Goal: Task Accomplishment & Management: Complete application form

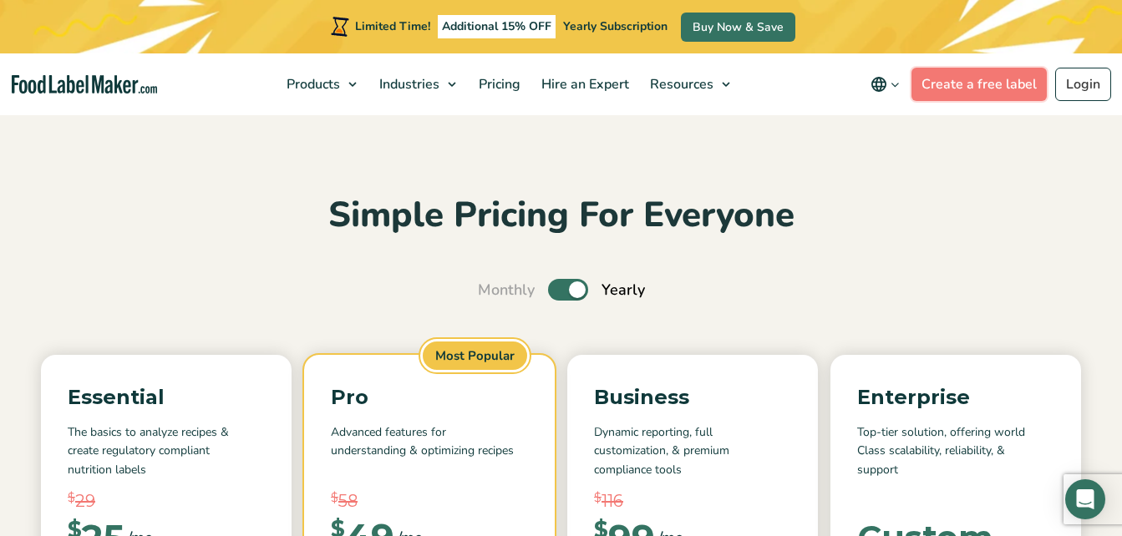
click at [951, 99] on link "Create a free label" at bounding box center [978, 84] width 135 height 33
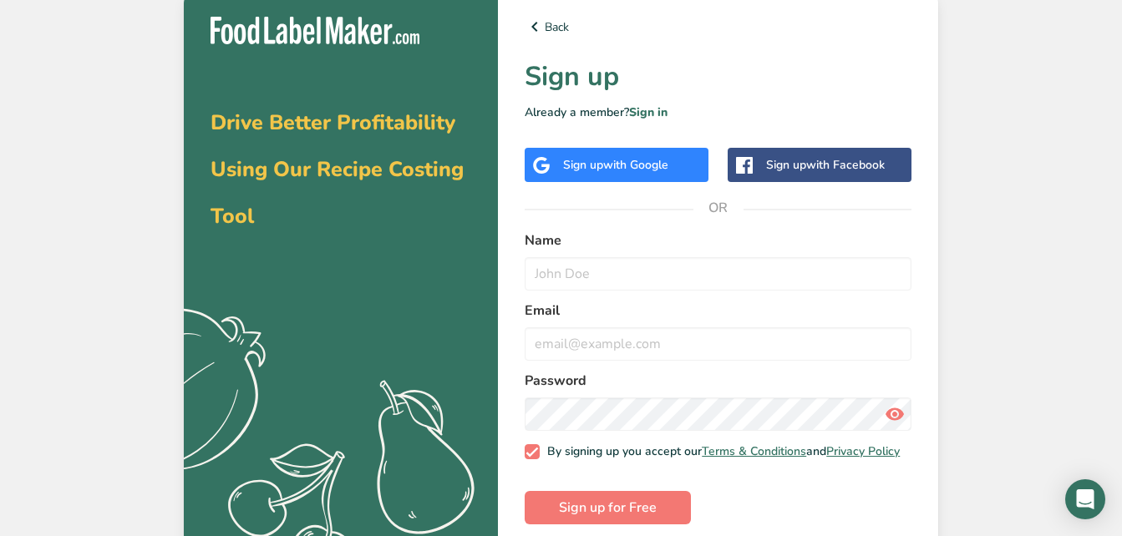
drag, startPoint x: 0, startPoint y: 0, endPoint x: 639, endPoint y: 170, distance: 661.4
click at [639, 170] on span "with Google" at bounding box center [635, 165] width 65 height 16
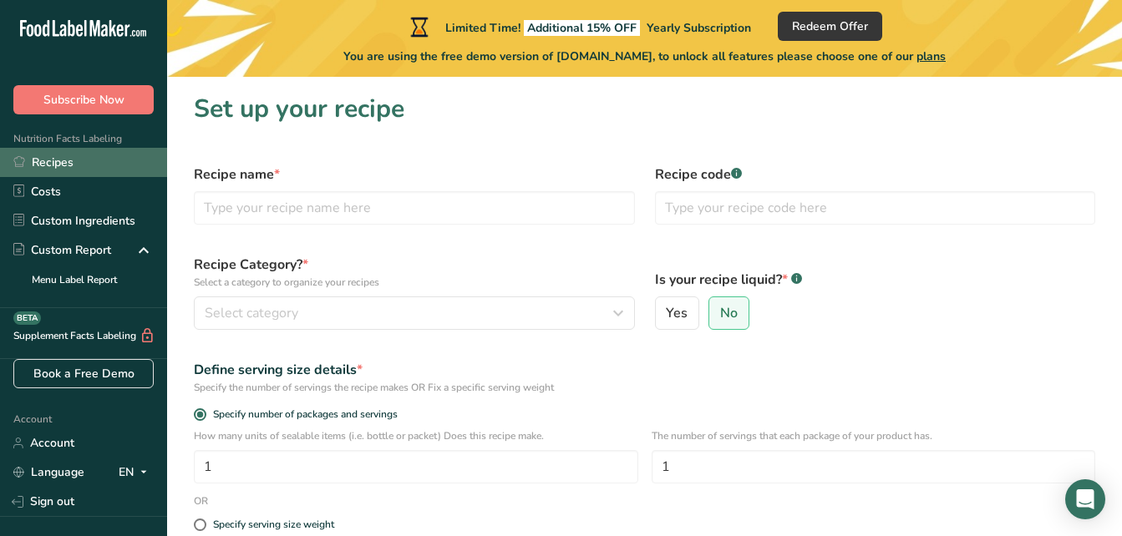
click at [103, 155] on link "Recipes" at bounding box center [83, 162] width 167 height 29
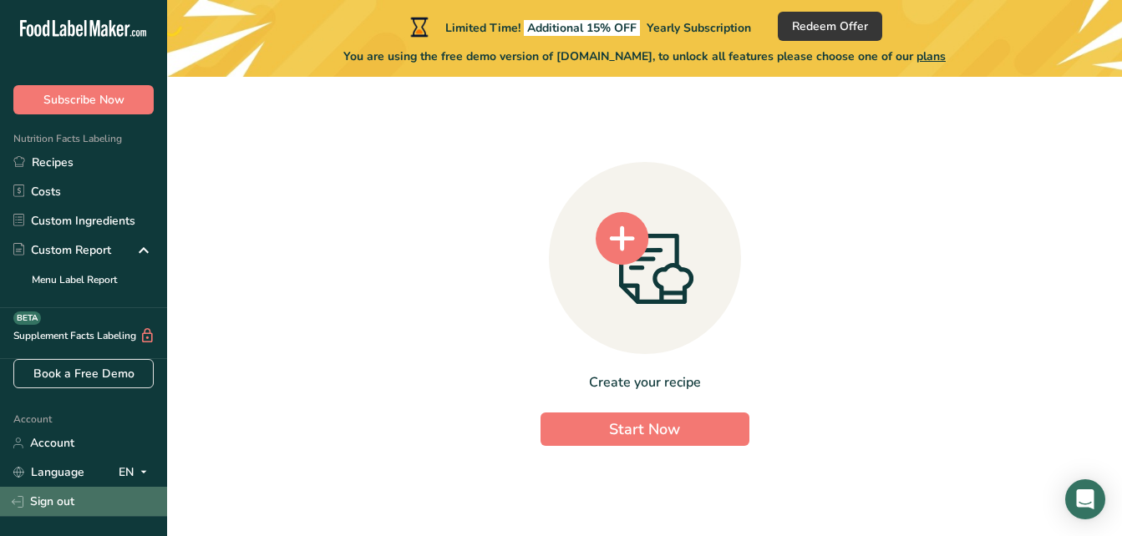
click at [63, 496] on link "Sign out" at bounding box center [83, 501] width 167 height 29
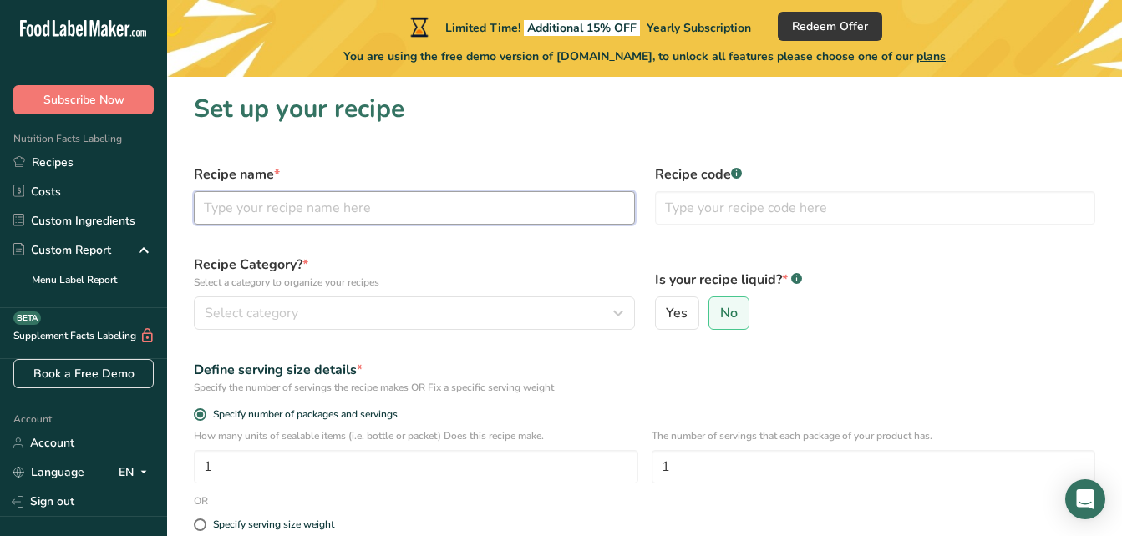
click at [530, 200] on input "text" at bounding box center [414, 207] width 441 height 33
type input "Cookies & Cream Cookie"
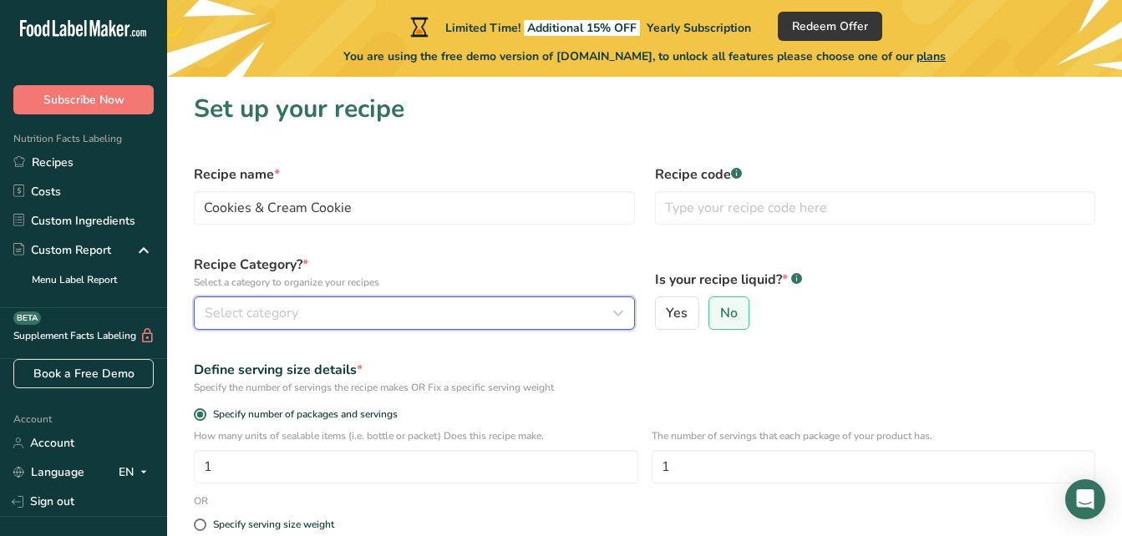
click at [452, 304] on div "Select category" at bounding box center [409, 313] width 409 height 20
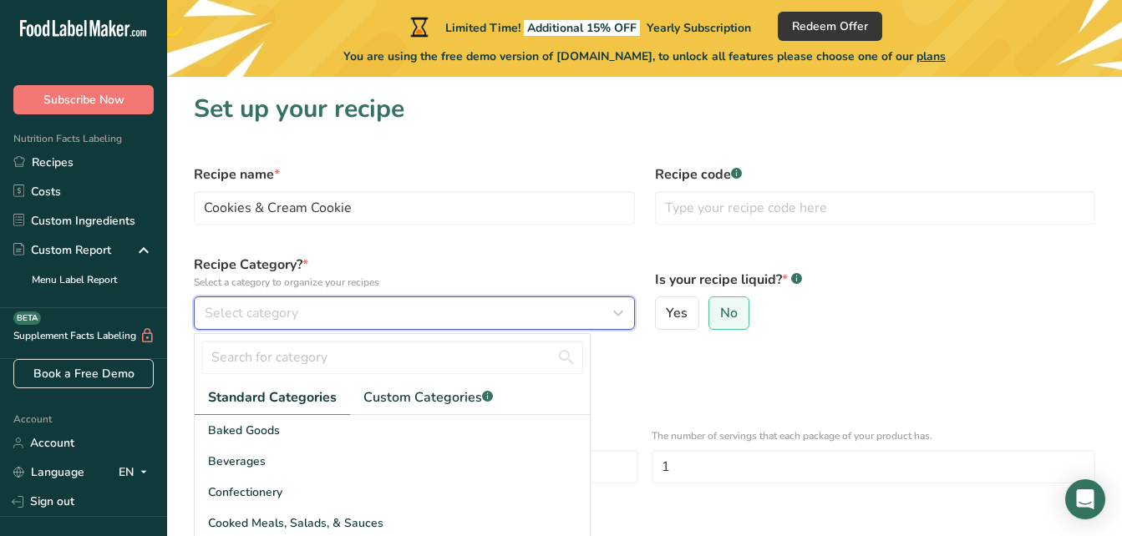
click at [611, 313] on icon "button" at bounding box center [618, 313] width 20 height 30
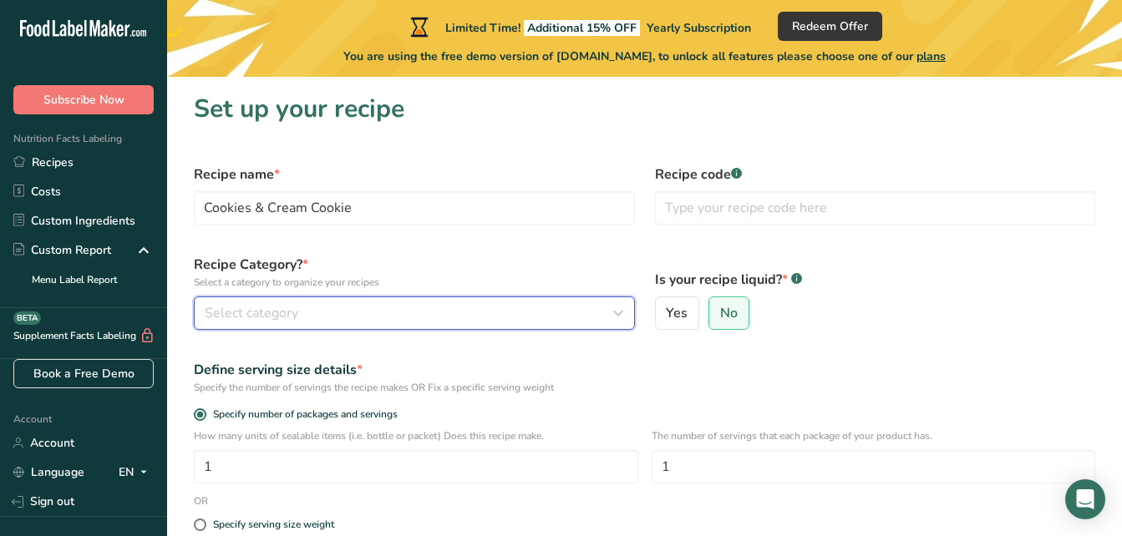
click at [611, 313] on icon "button" at bounding box center [618, 313] width 20 height 30
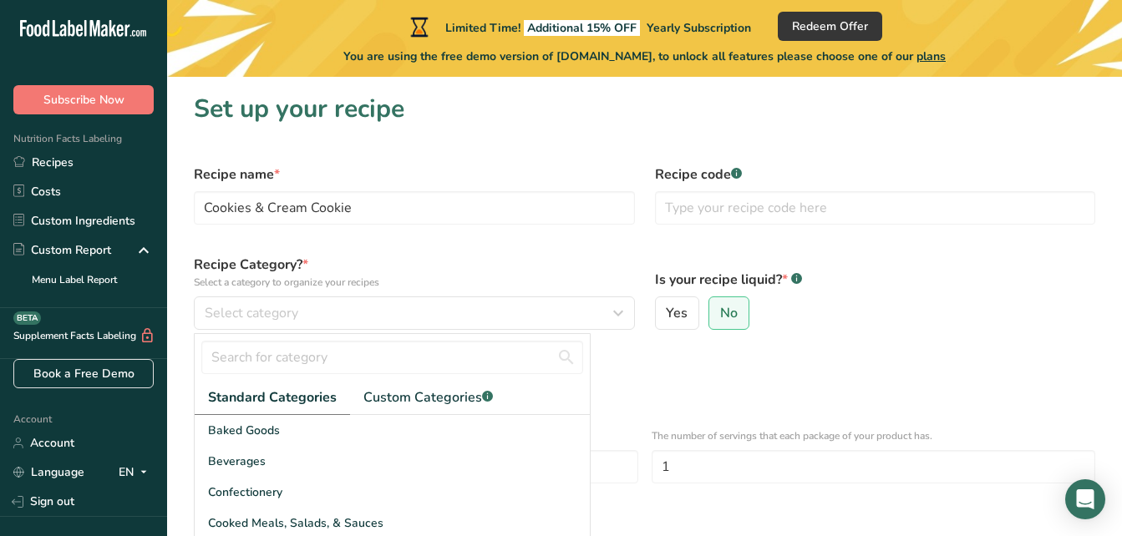
click at [670, 354] on div "Define serving size details * Specify the number of servings the recipe makes O…" at bounding box center [644, 377] width 921 height 55
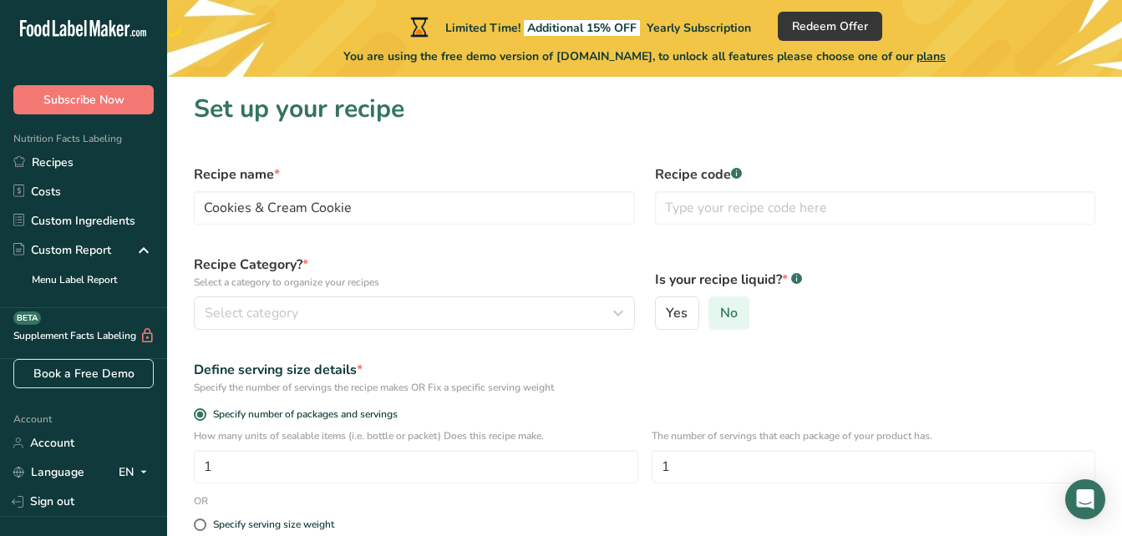
click at [737, 305] on label "No" at bounding box center [728, 313] width 41 height 33
click at [720, 308] on input "No" at bounding box center [714, 313] width 11 height 11
click at [725, 210] on input "text" at bounding box center [875, 207] width 441 height 33
click at [711, 219] on input "text" at bounding box center [875, 207] width 441 height 33
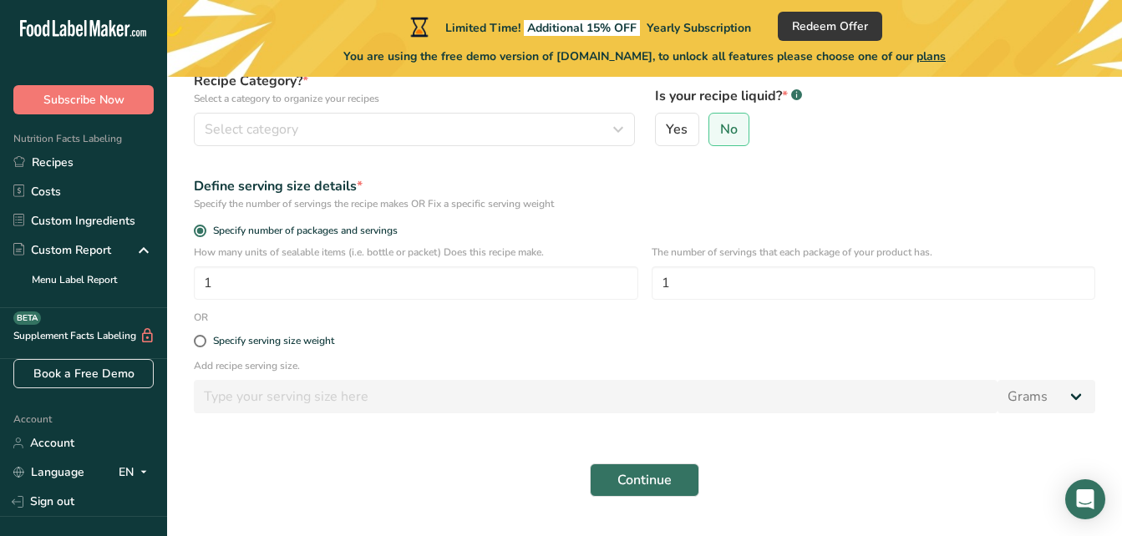
scroll to position [187, 0]
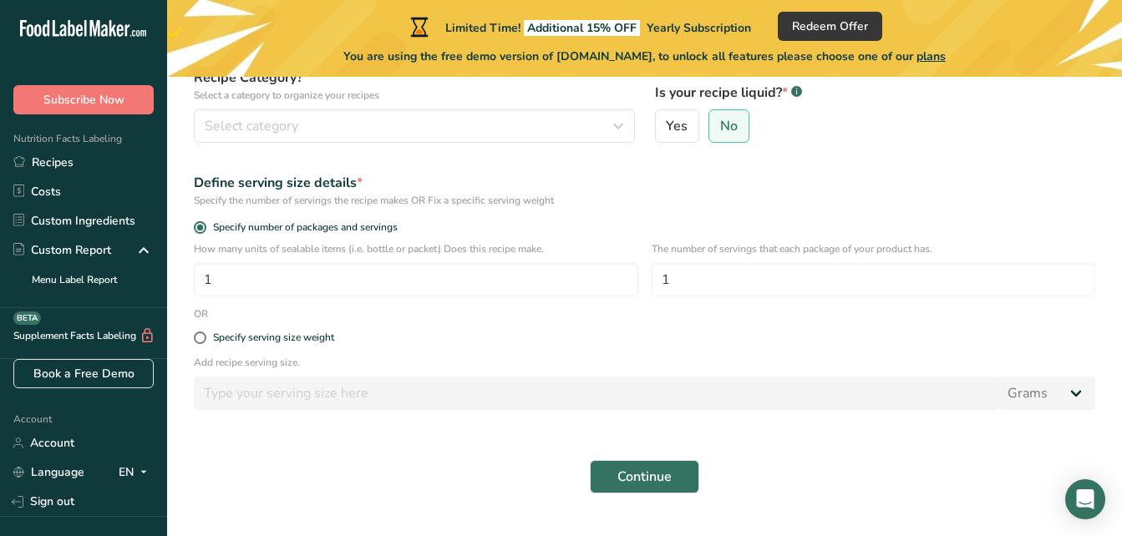
type input "ccc1"
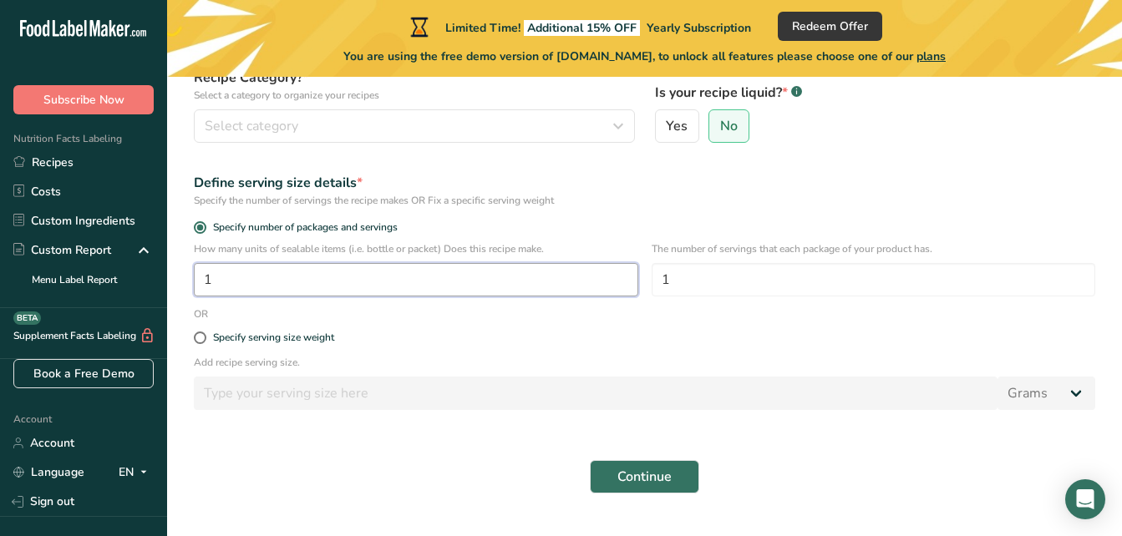
click at [530, 292] on input "1" at bounding box center [416, 279] width 444 height 33
type input "10"
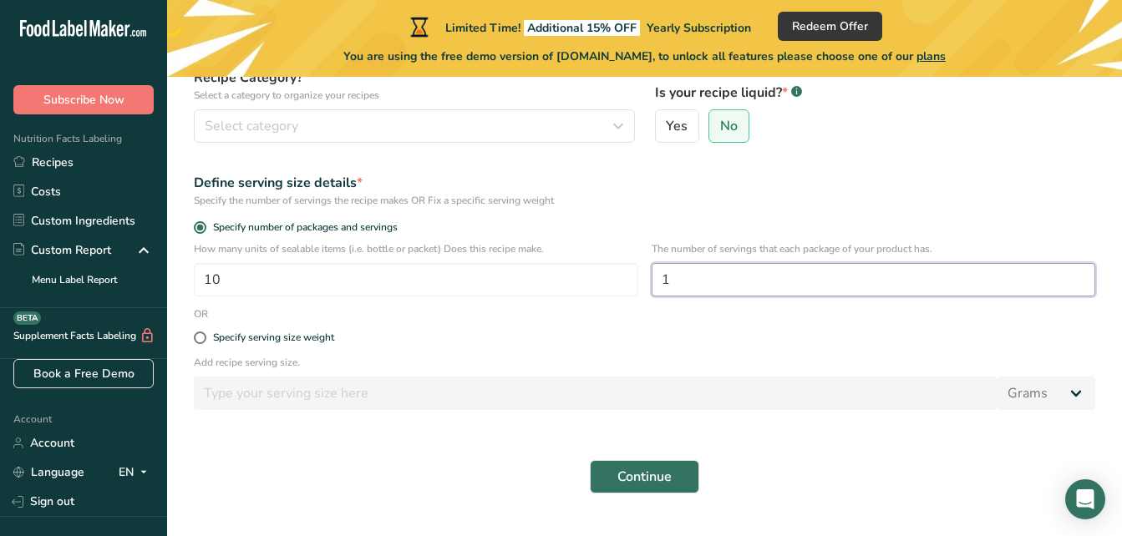
click at [680, 278] on input "1" at bounding box center [874, 279] width 444 height 33
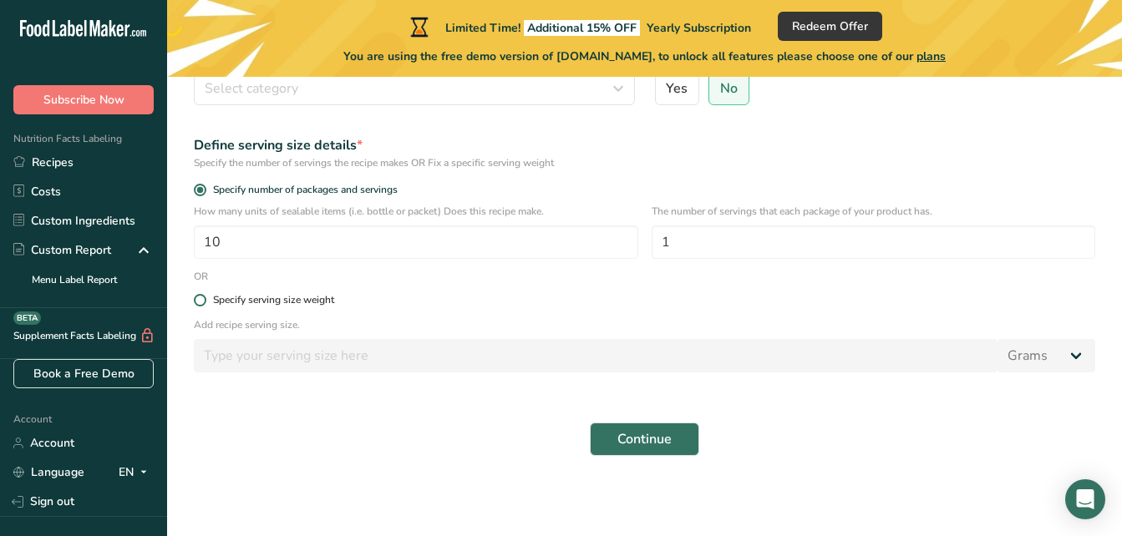
click at [294, 298] on div "Specify serving size weight" at bounding box center [273, 300] width 121 height 13
click at [205, 298] on input "Specify serving size weight" at bounding box center [199, 300] width 11 height 11
radio input "true"
radio input "false"
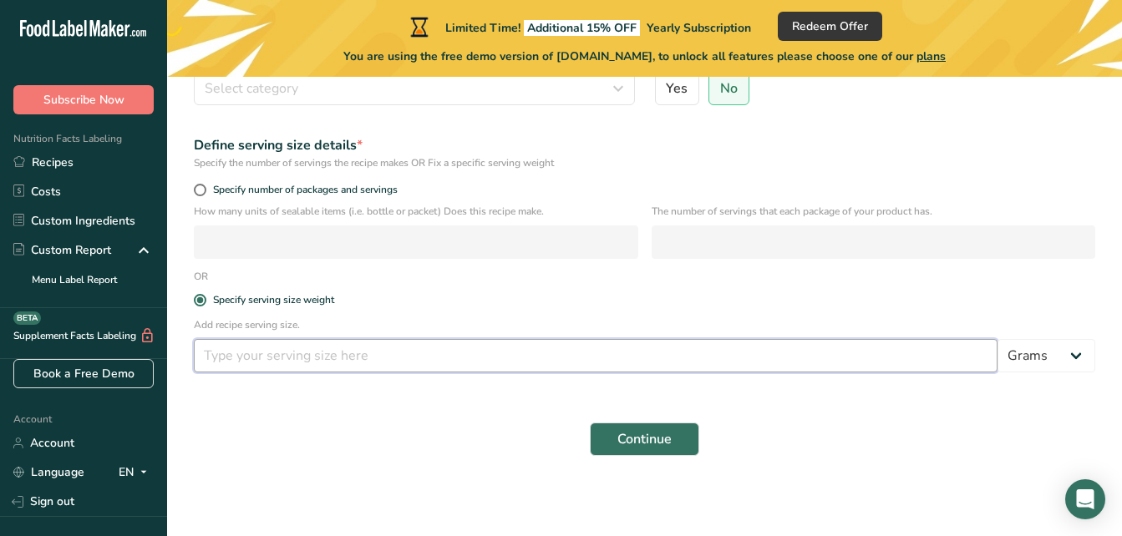
click at [354, 358] on input "number" at bounding box center [596, 355] width 804 height 33
type input "4"
click at [1088, 366] on select "Grams kg mg mcg lb oz l mL fl oz tbsp tsp cup qt gallon" at bounding box center [1046, 355] width 98 height 33
select select "5"
click at [997, 339] on select "Grams kg mg mcg lb oz l mL fl oz tbsp tsp cup qt gallon" at bounding box center [1046, 355] width 98 height 33
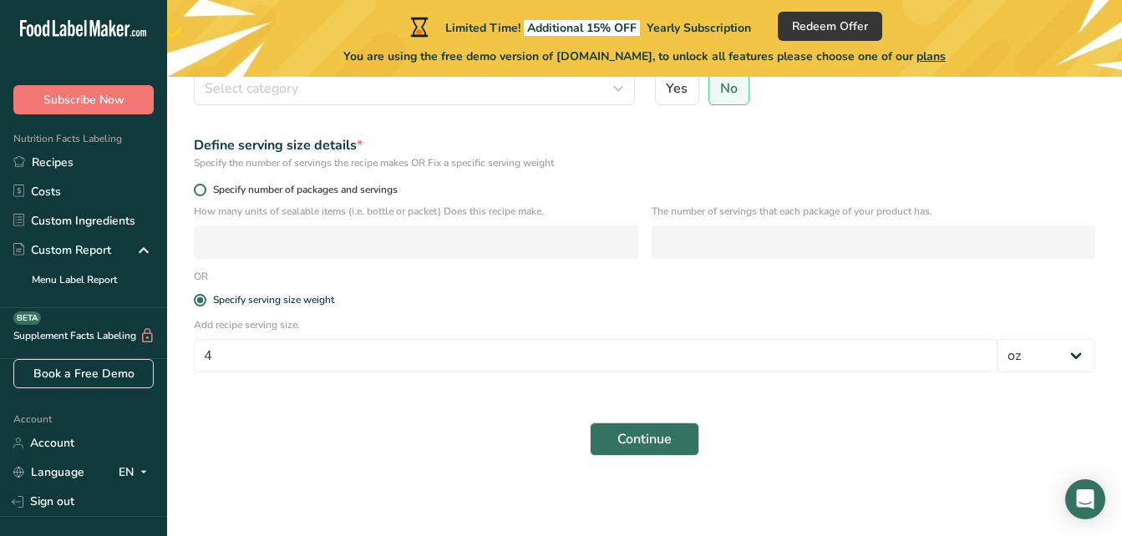
click at [209, 186] on span "Specify number of packages and servings" at bounding box center [301, 190] width 191 height 13
click at [205, 186] on input "Specify number of packages and servings" at bounding box center [199, 190] width 11 height 11
radio input "true"
radio input "false"
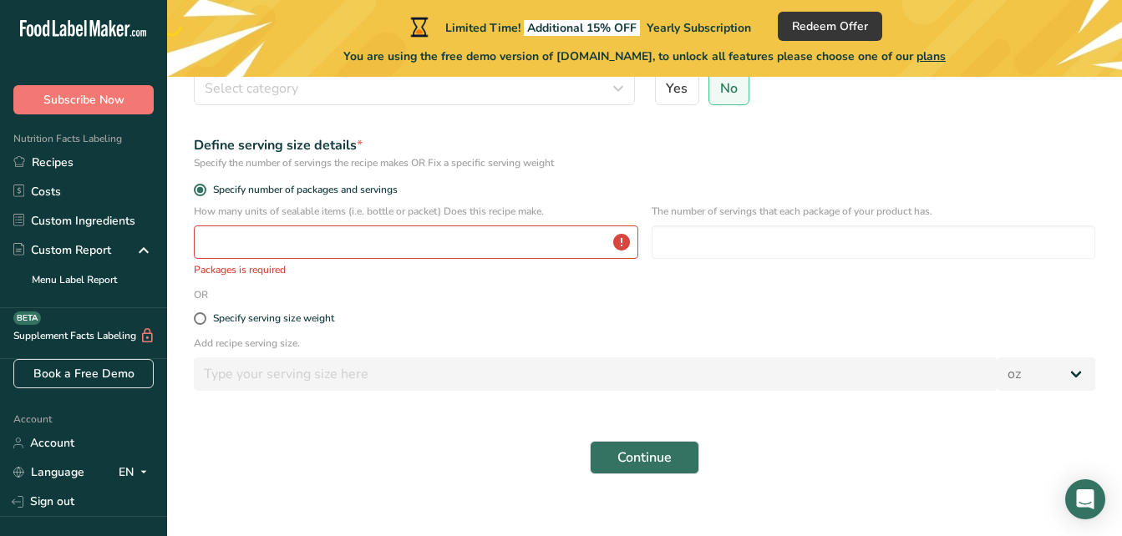
click at [216, 224] on div "How many units of sealable items (i.e. bottle or packet) Does this recipe make.…" at bounding box center [416, 241] width 444 height 74
click at [219, 239] on input "number" at bounding box center [416, 242] width 444 height 33
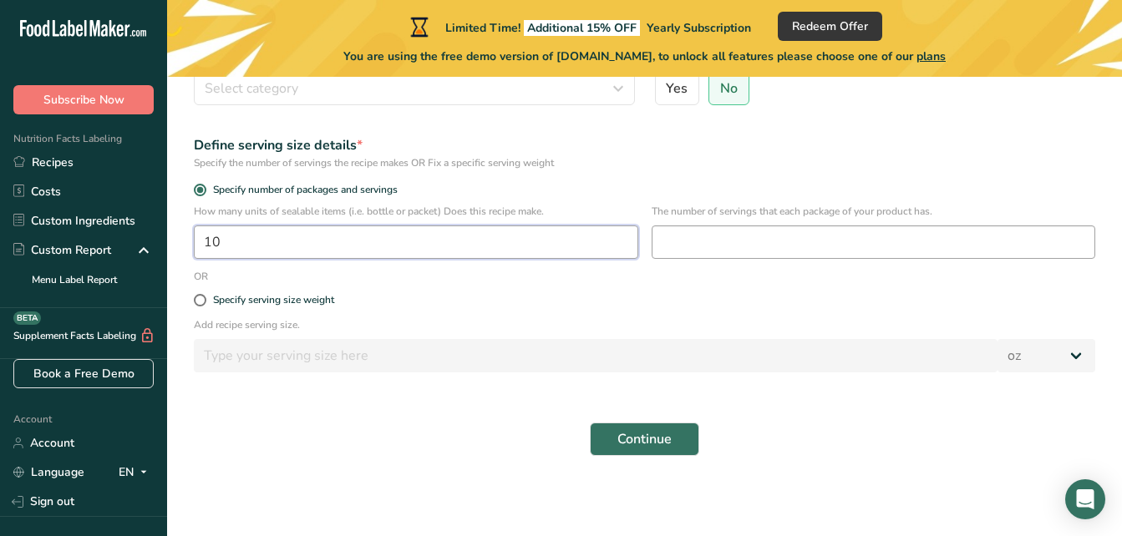
type input "10"
click at [786, 258] on input "number" at bounding box center [874, 242] width 444 height 33
type input "1"
click at [642, 442] on span "Continue" at bounding box center [644, 439] width 54 height 20
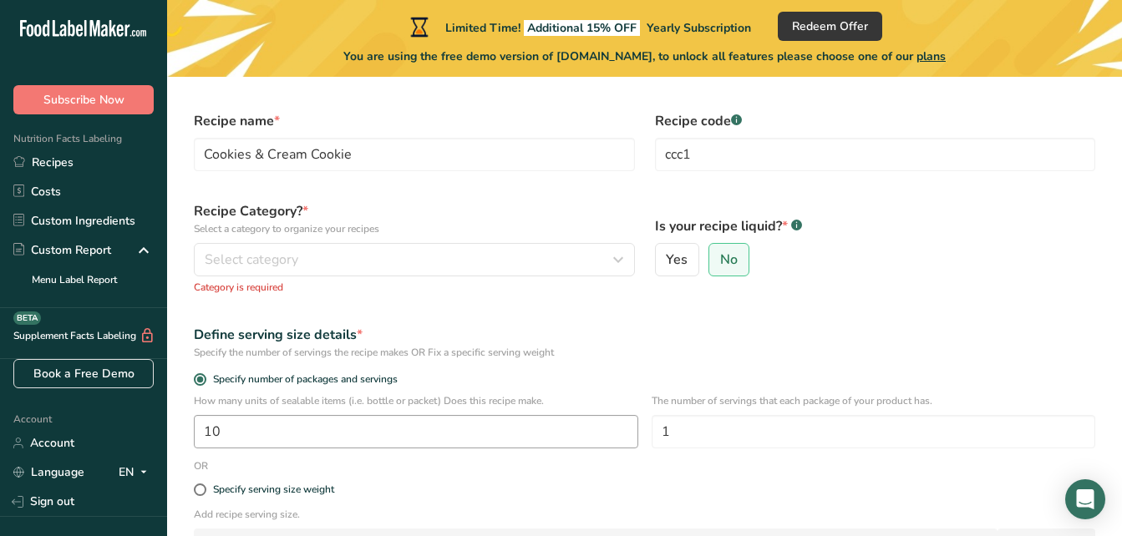
scroll to position [49, 0]
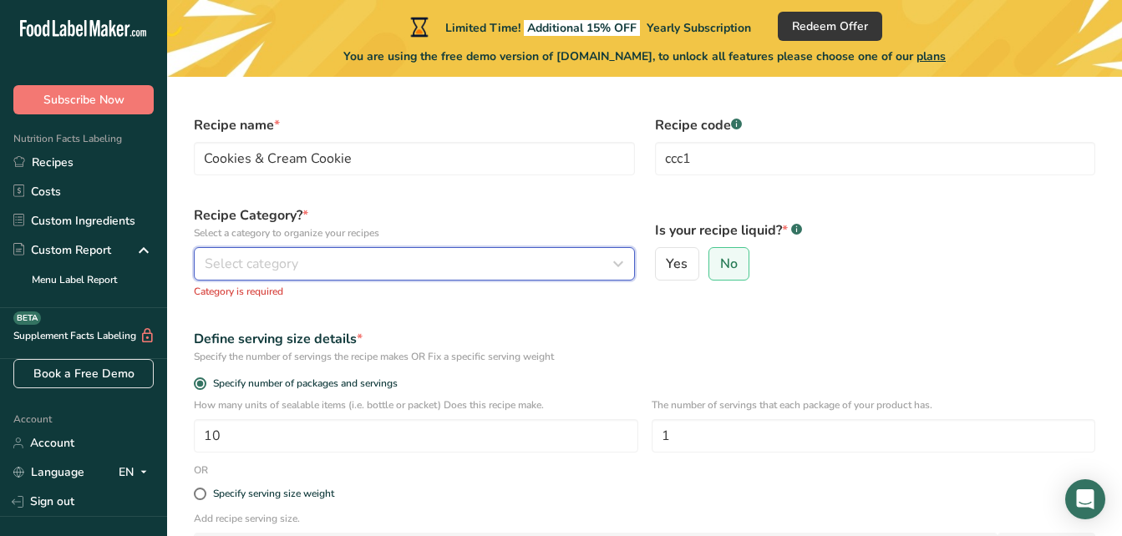
click at [483, 266] on div "Select category" at bounding box center [409, 264] width 409 height 20
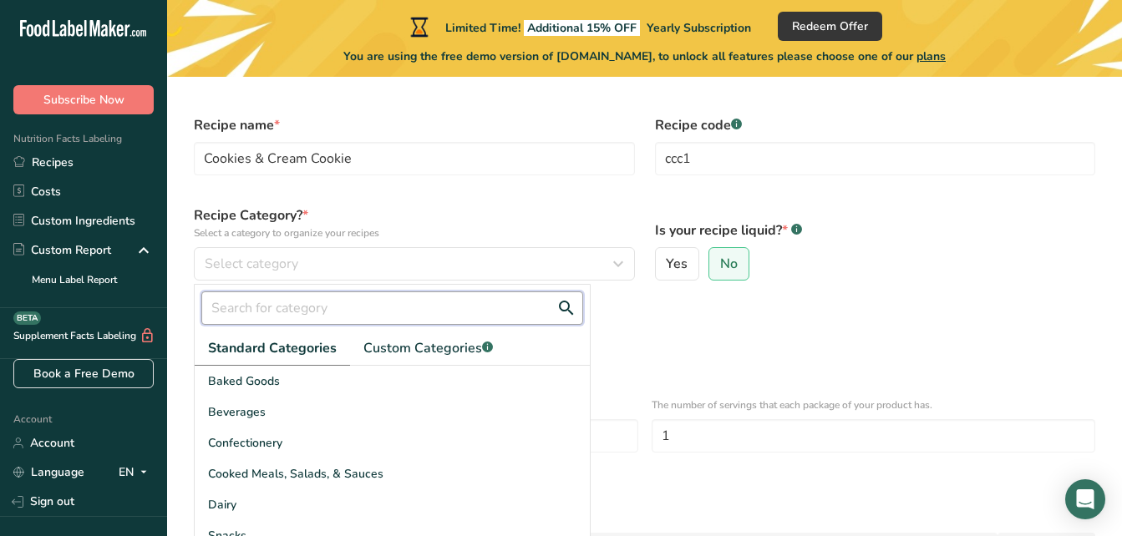
click at [299, 310] on input "text" at bounding box center [392, 308] width 382 height 33
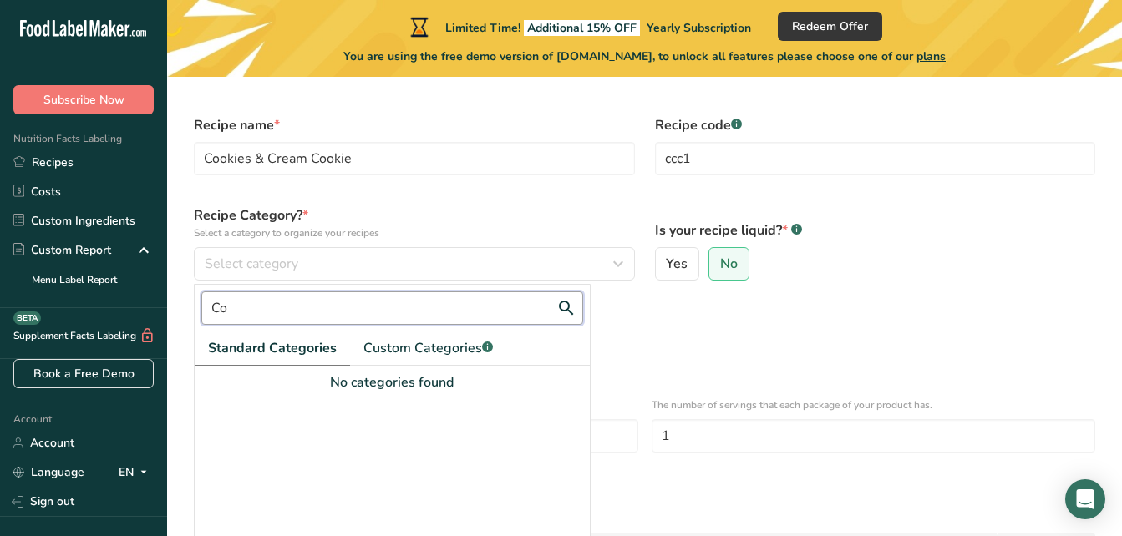
type input "C"
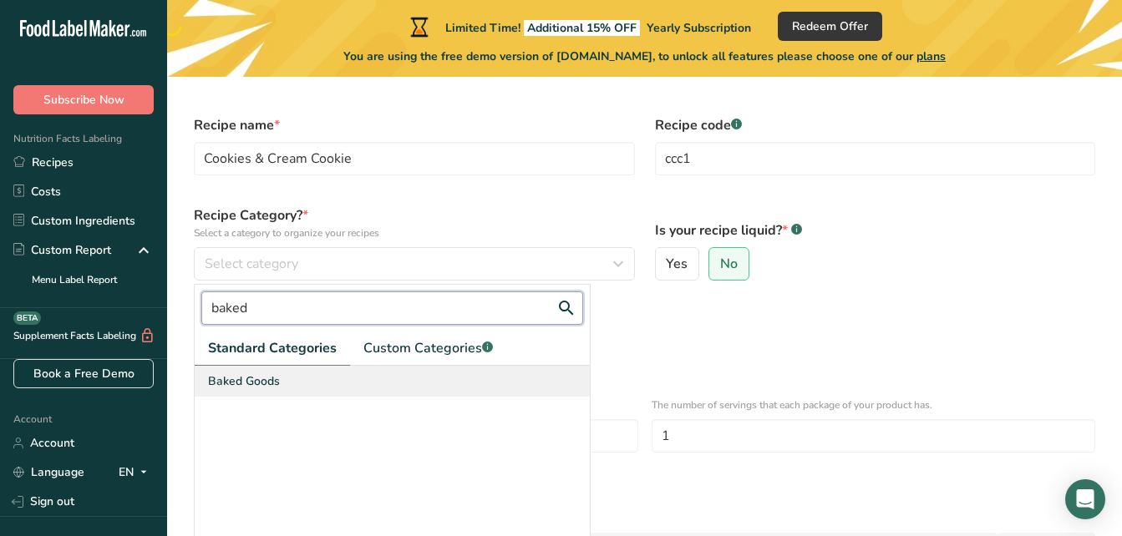
type input "baked"
click at [276, 385] on span "Baked Goods" at bounding box center [244, 382] width 72 height 18
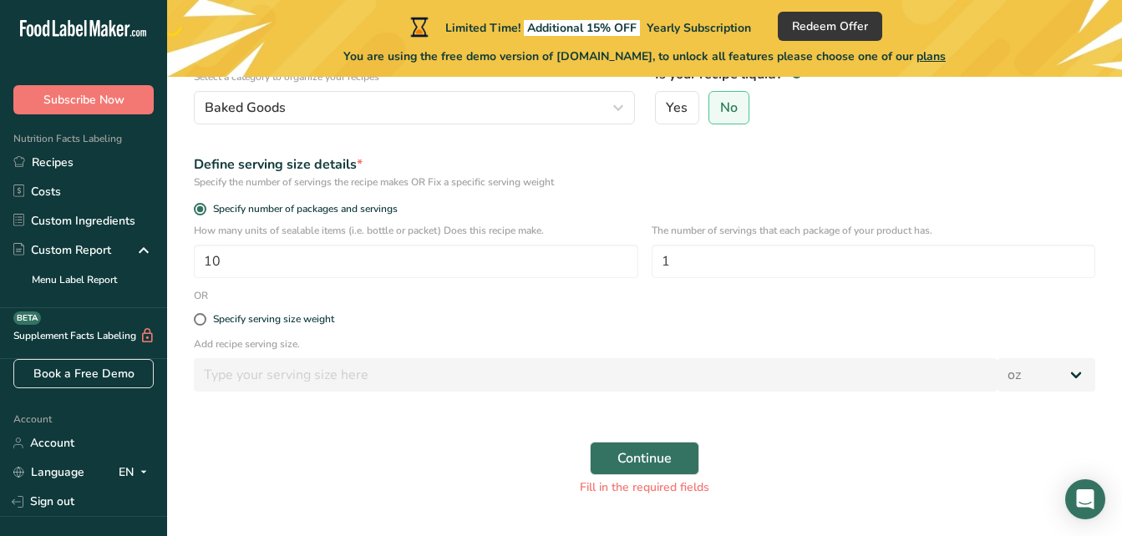
scroll to position [206, 0]
click at [663, 452] on span "Continue" at bounding box center [644, 458] width 54 height 20
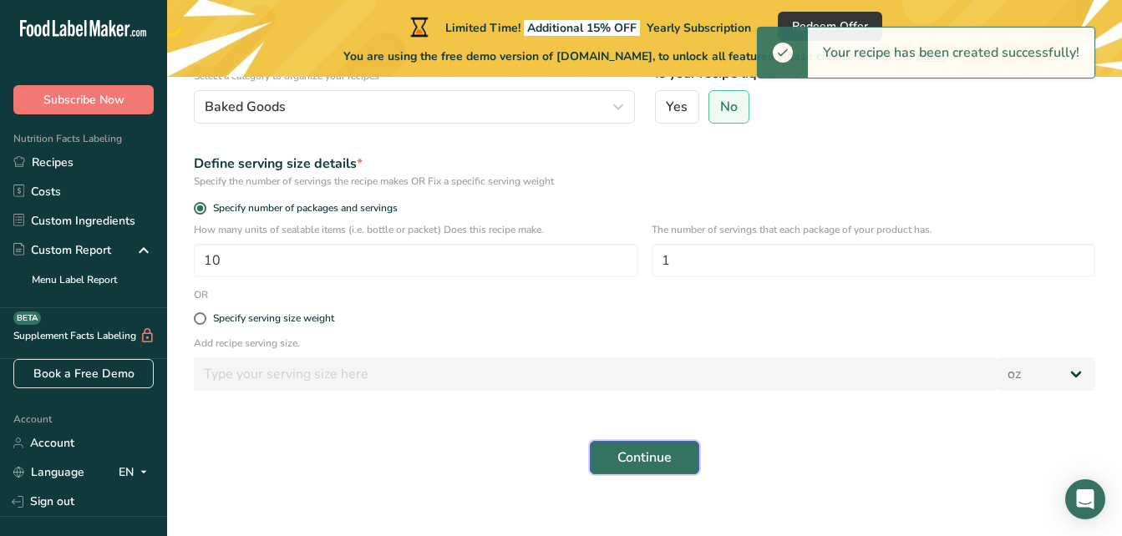
scroll to position [0, 0]
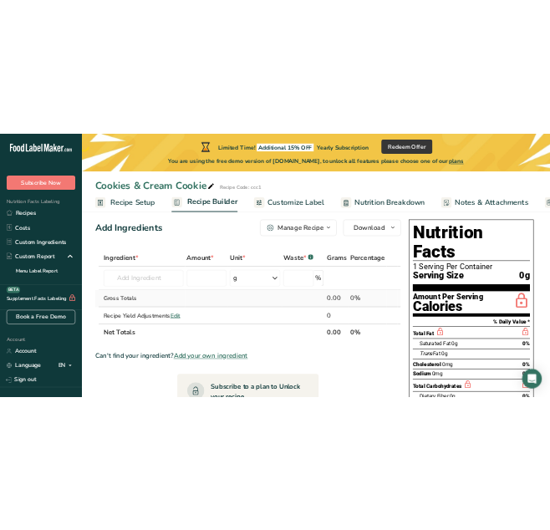
scroll to position [14, 0]
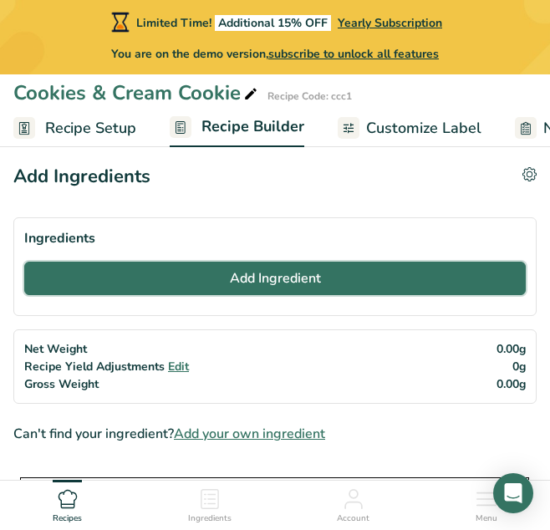
click at [302, 277] on span "Add Ingredient" at bounding box center [275, 278] width 91 height 20
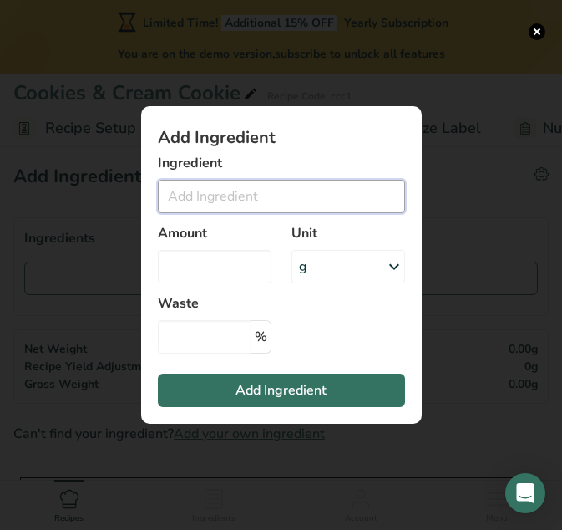
click at [187, 187] on input "Add ingredient modal" at bounding box center [281, 196] width 247 height 33
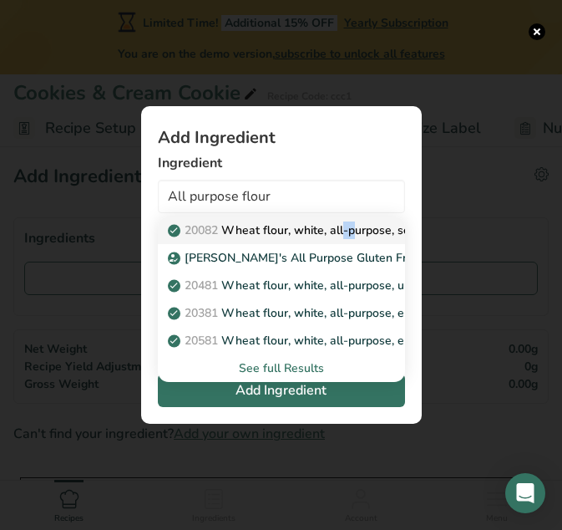
drag, startPoint x: 258, startPoint y: 241, endPoint x: 267, endPoint y: 226, distance: 16.9
click at [267, 226] on link "20082 Wheat flour, white, all-purpose, self-rising, enriched" at bounding box center [281, 230] width 247 height 28
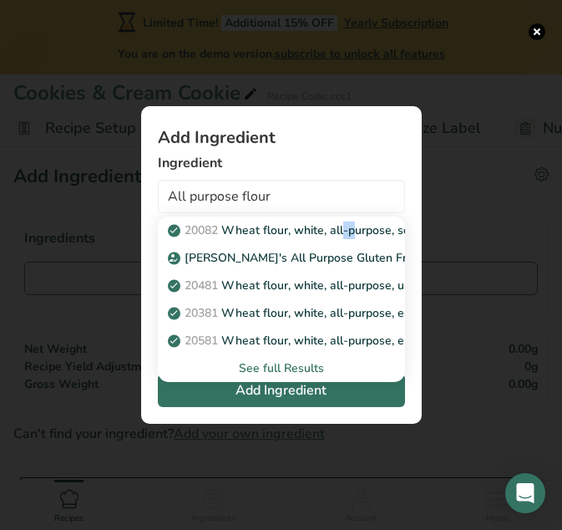
type input "Wheat flour, white, all-purpose, self-rising, enriched"
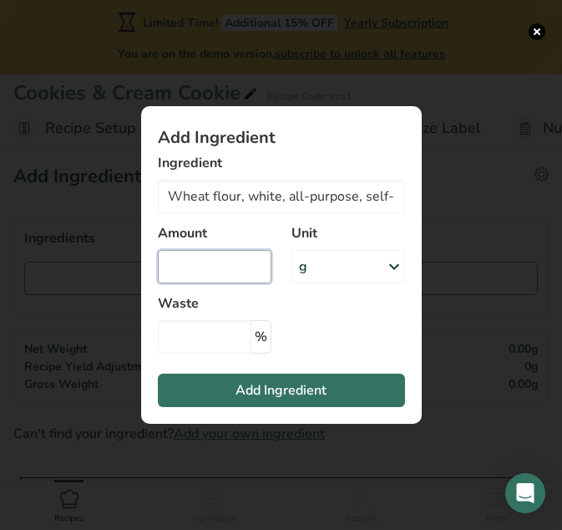
click at [236, 261] on input "Add ingredient modal" at bounding box center [215, 266] width 114 height 33
type input "2.25"
click at [394, 266] on icon "Add ingredient modal" at bounding box center [394, 266] width 20 height 30
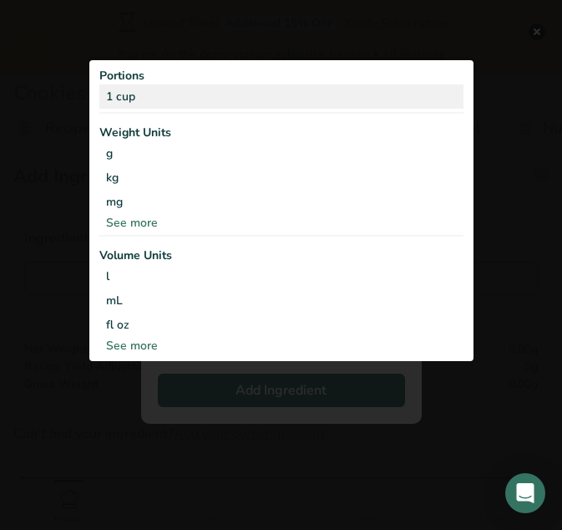
click at [325, 104] on div "1 cup" at bounding box center [281, 96] width 364 height 24
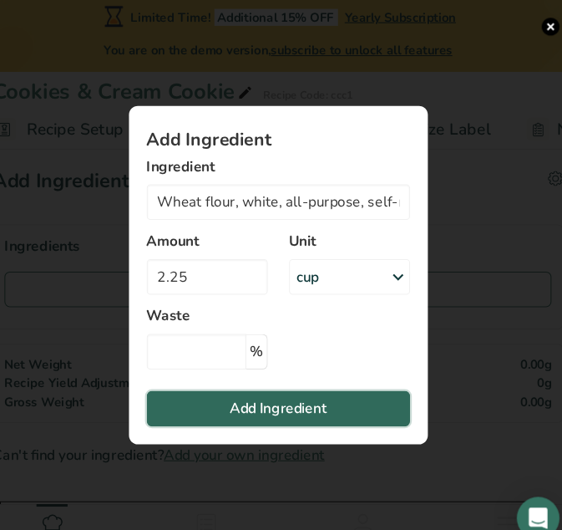
click at [269, 391] on span "Add Ingredient" at bounding box center [281, 390] width 91 height 20
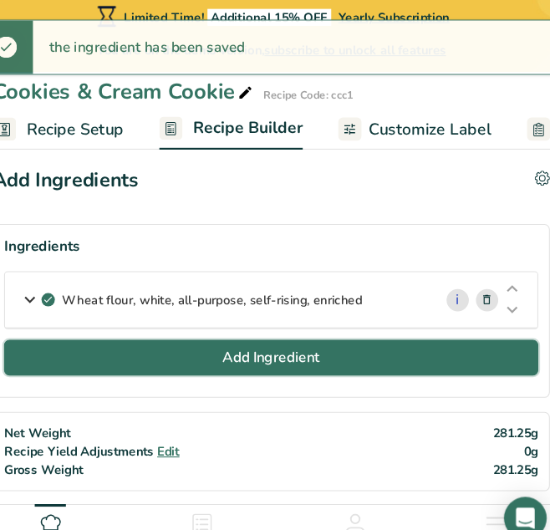
click at [241, 339] on span "Add Ingredient" at bounding box center [275, 342] width 91 height 20
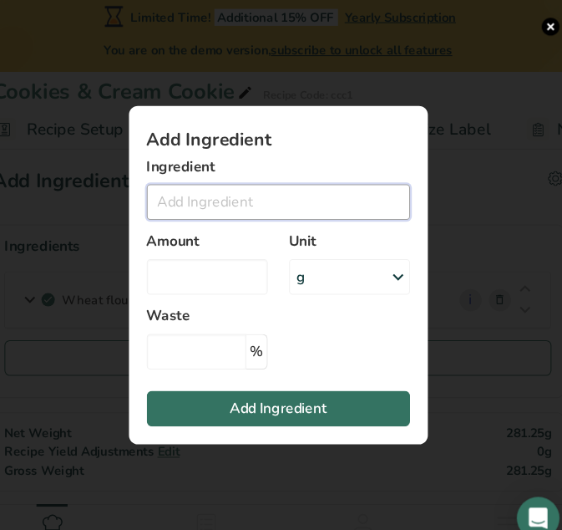
click at [207, 193] on input "Add ingredient modal" at bounding box center [281, 196] width 247 height 33
click at [207, 193] on input "c" at bounding box center [281, 196] width 247 height 33
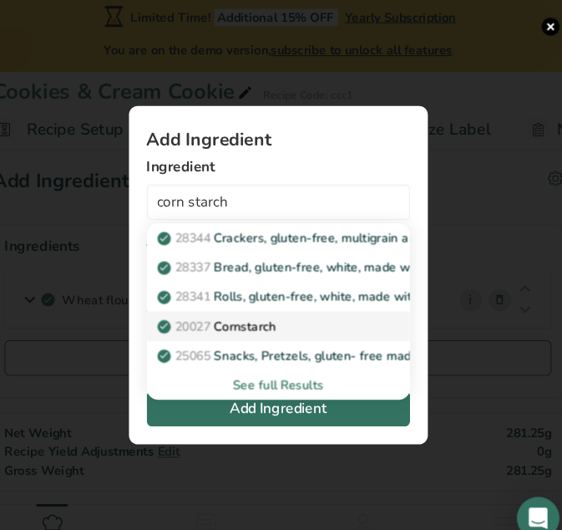
click at [240, 309] on p "20027 Cornstarch" at bounding box center [225, 313] width 109 height 18
type input "Cornstarch"
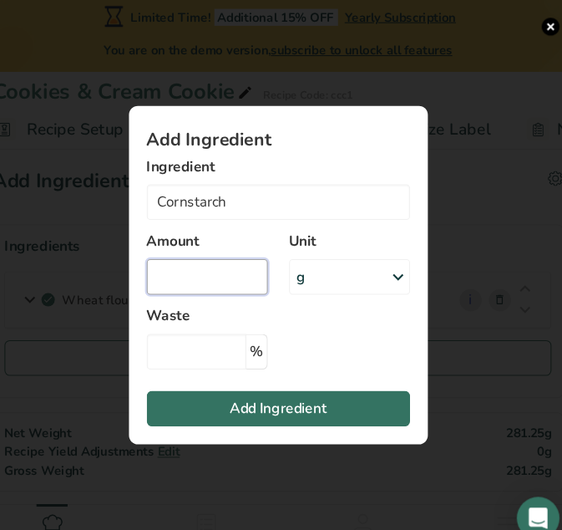
click at [235, 269] on input "Add ingredient modal" at bounding box center [215, 266] width 114 height 33
click at [395, 260] on icon "Add ingredient modal" at bounding box center [394, 266] width 20 height 30
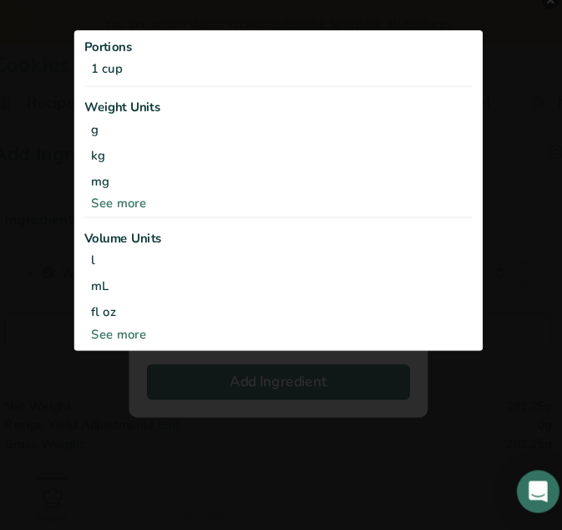
click at [148, 342] on div "See more" at bounding box center [281, 346] width 364 height 18
select select "22"
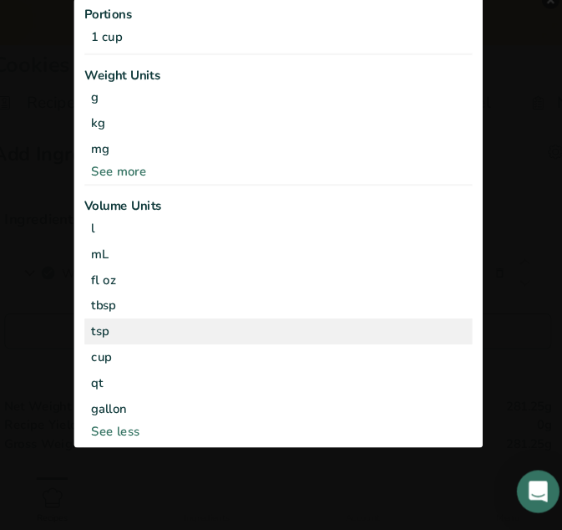
click at [136, 342] on div "tsp" at bounding box center [281, 342] width 351 height 18
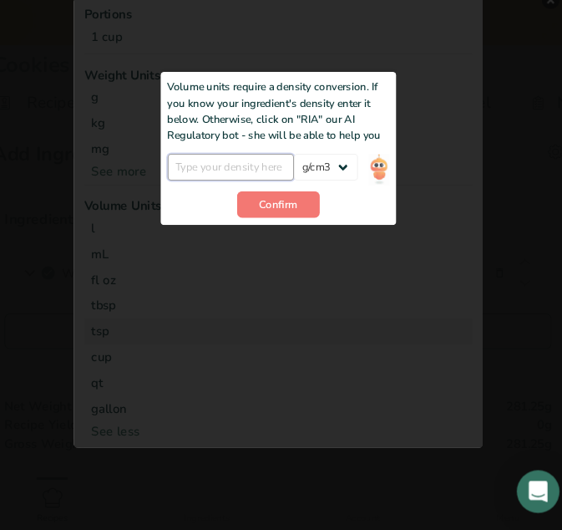
click at [215, 186] on input "Add ingredient modal" at bounding box center [236, 188] width 119 height 25
type input "1.5"
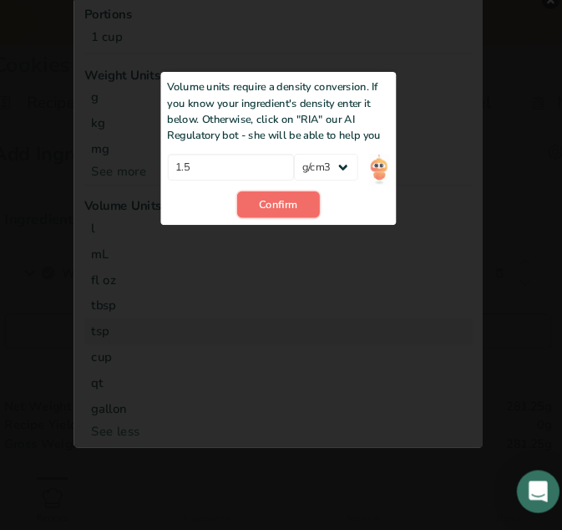
click at [276, 223] on span "Confirm" at bounding box center [281, 223] width 36 height 15
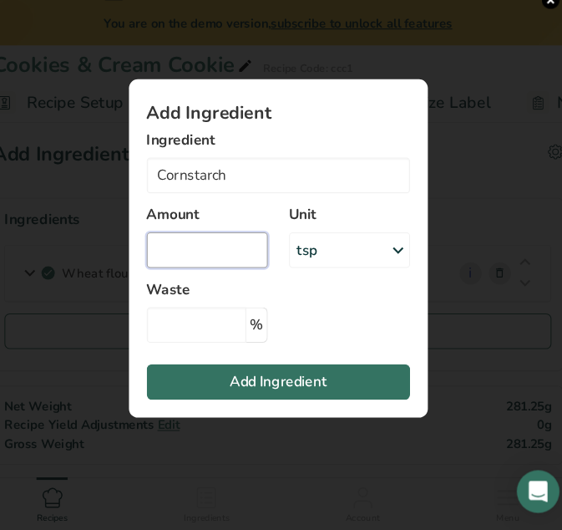
click at [211, 264] on input "Add ingredient modal" at bounding box center [215, 266] width 114 height 33
type input "1.5"
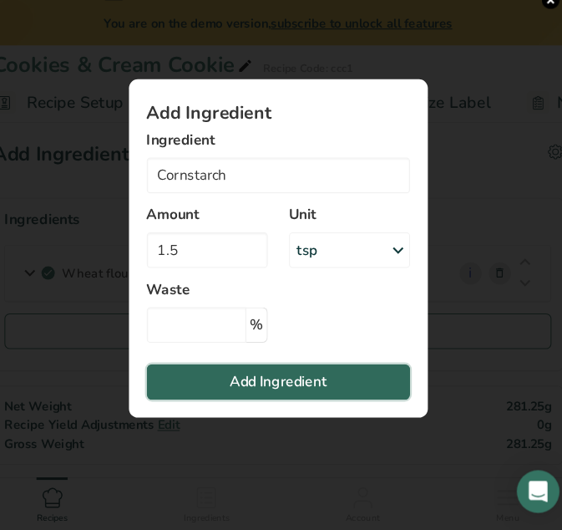
click at [282, 391] on span "Add Ingredient" at bounding box center [281, 390] width 91 height 20
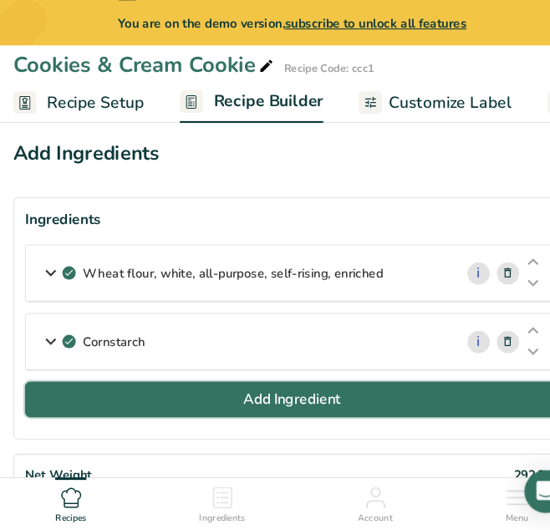
click at [276, 417] on button "Add Ingredient" at bounding box center [274, 406] width 501 height 33
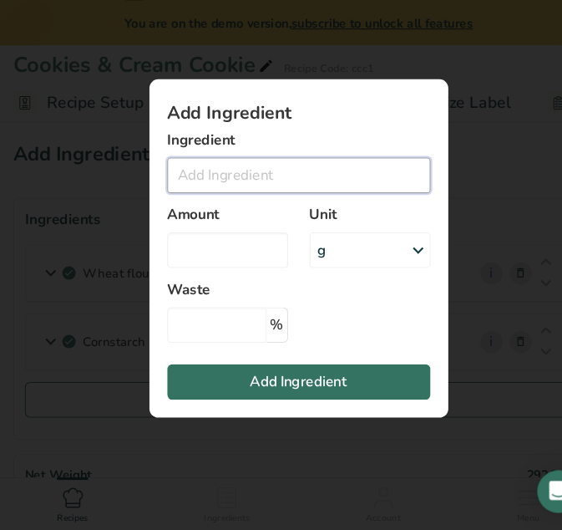
click at [276, 205] on input "Add ingredient modal" at bounding box center [281, 196] width 247 height 33
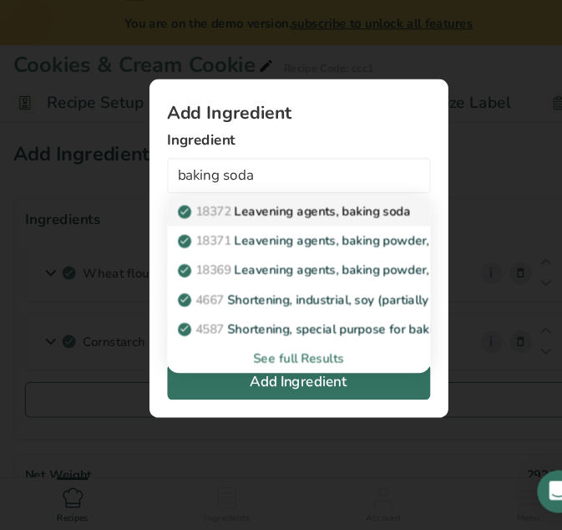
click at [285, 229] on p "18372 Leavening agents, baking soda" at bounding box center [279, 230] width 216 height 18
type input "Leavening agents, baking soda"
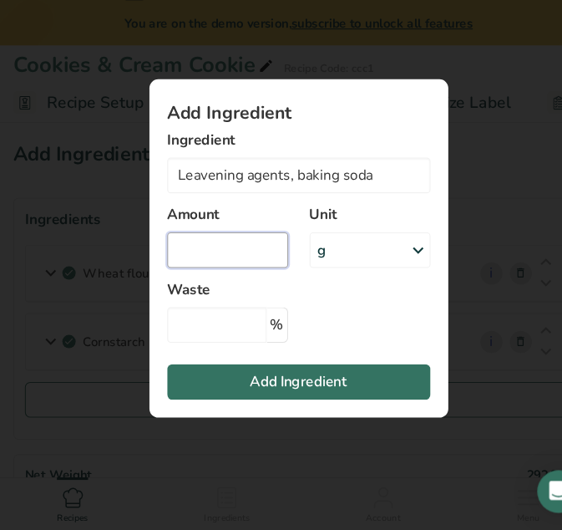
click at [247, 274] on input "Add ingredient modal" at bounding box center [215, 266] width 114 height 33
type input "1"
click at [393, 270] on icon "Add ingredient modal" at bounding box center [394, 266] width 20 height 30
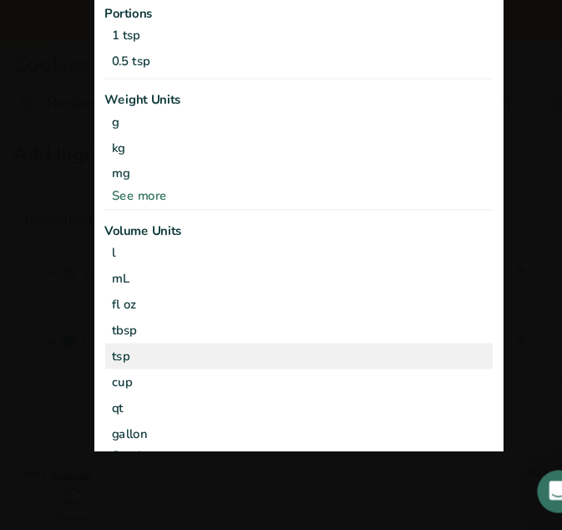
click at [266, 370] on div "tsp" at bounding box center [281, 366] width 351 height 18
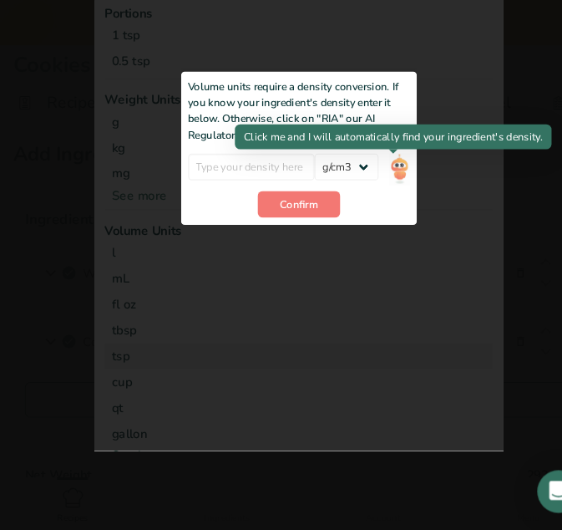
click at [371, 185] on img "Add ingredient modal" at bounding box center [376, 190] width 18 height 29
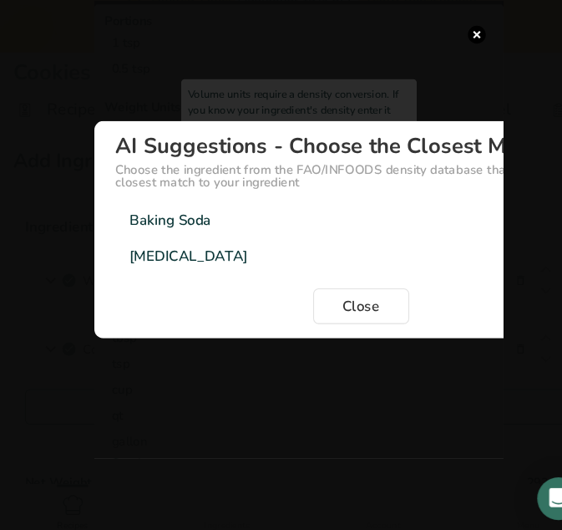
click at [235, 238] on div "Baking Soda 2.2g/cm3" at bounding box center [339, 231] width 461 height 33
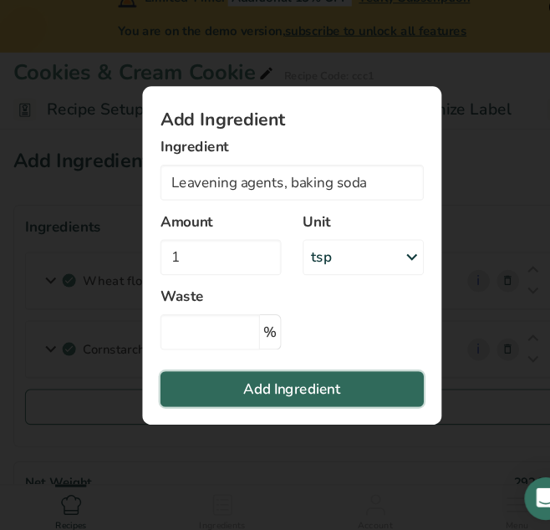
click at [270, 388] on span "Add Ingredient" at bounding box center [275, 390] width 91 height 20
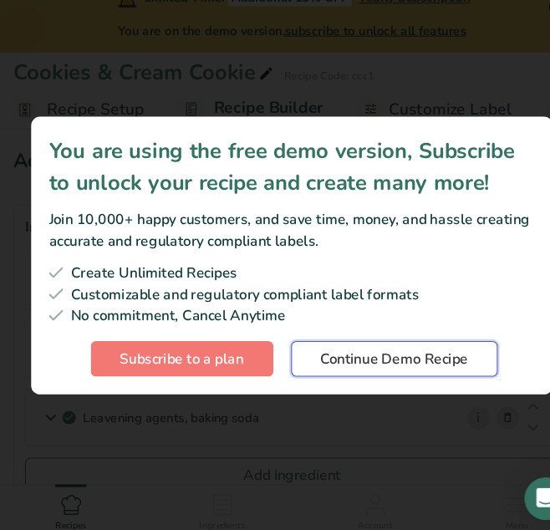
click at [347, 363] on span "Continue Demo Recipe" at bounding box center [371, 362] width 139 height 20
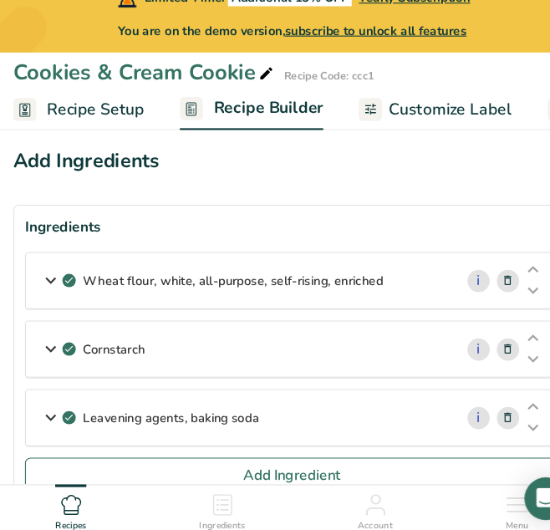
click at [478, 351] on icon at bounding box center [478, 353] width 12 height 18
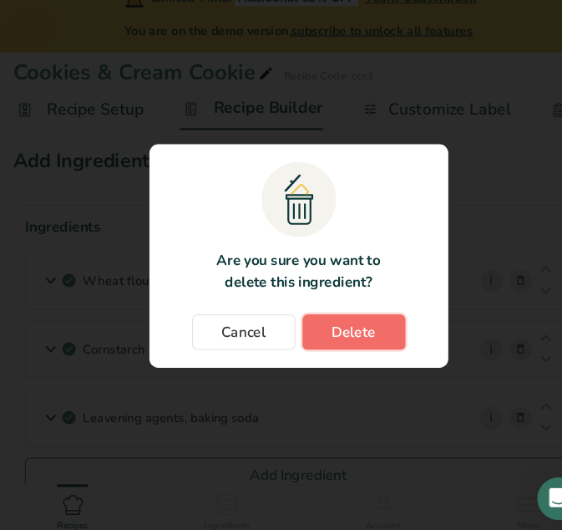
click at [346, 335] on span "Delete" at bounding box center [333, 337] width 42 height 20
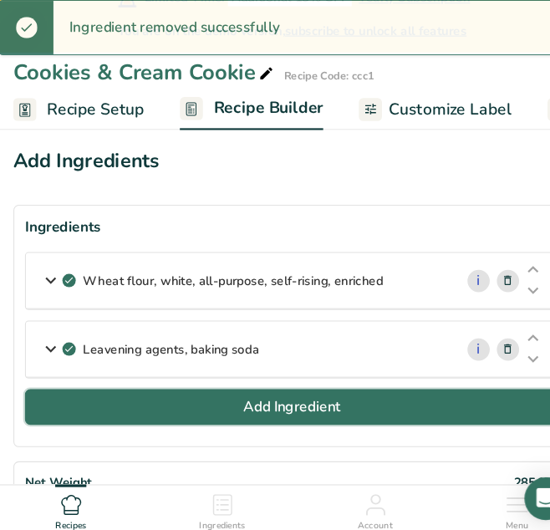
click at [192, 406] on button "Add Ingredient" at bounding box center [274, 406] width 501 height 33
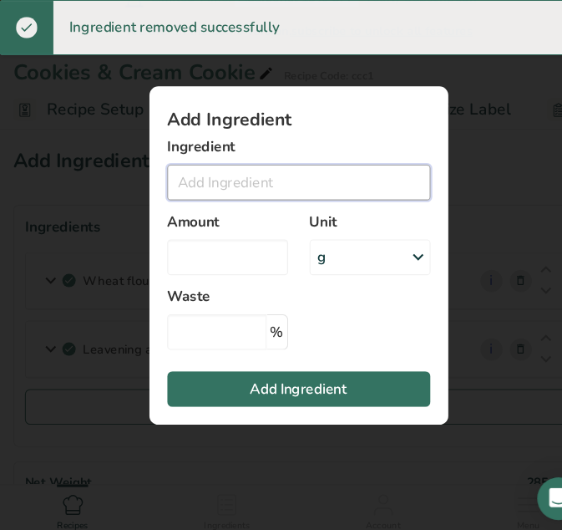
click at [213, 195] on input "Add ingredient modal" at bounding box center [281, 196] width 247 height 33
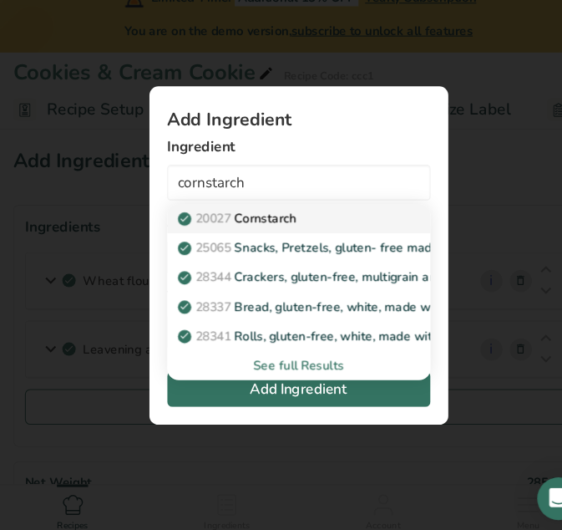
click at [218, 232] on span "20027" at bounding box center [201, 230] width 33 height 16
type input "Cornstarch"
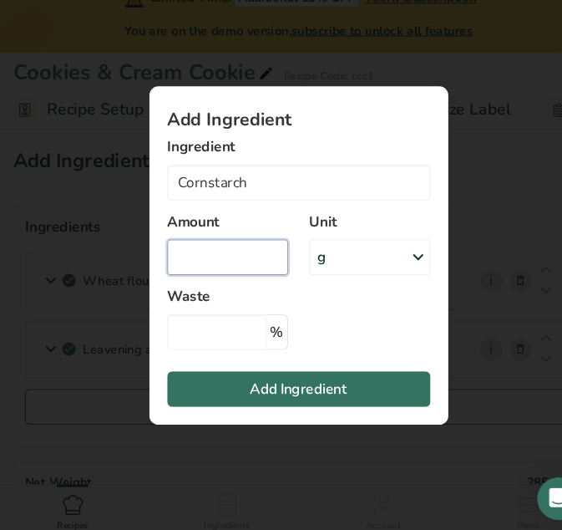
click at [225, 279] on input "Add ingredient modal" at bounding box center [215, 266] width 114 height 33
type input "1.5"
click at [388, 260] on icon "Add ingredient modal" at bounding box center [394, 266] width 20 height 30
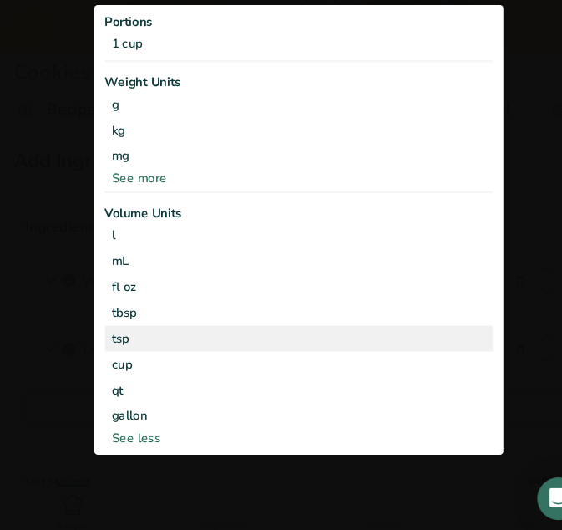
click at [185, 341] on div "tsp" at bounding box center [281, 342] width 351 height 18
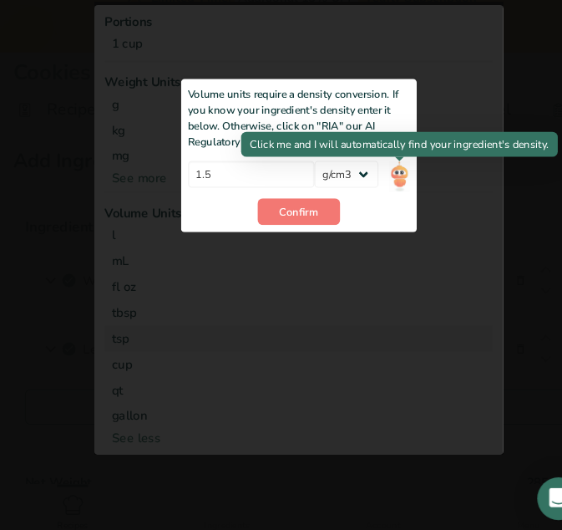
click at [383, 186] on img "Add ingredient modal" at bounding box center [376, 190] width 18 height 29
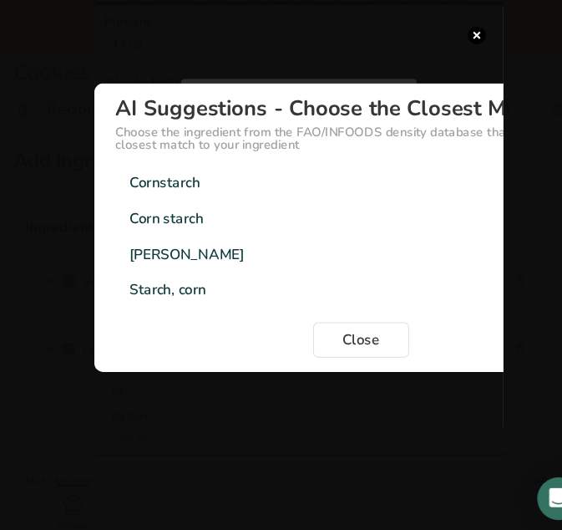
click at [383, 186] on div "Cornstarch 0.593g/cm3" at bounding box center [339, 196] width 461 height 33
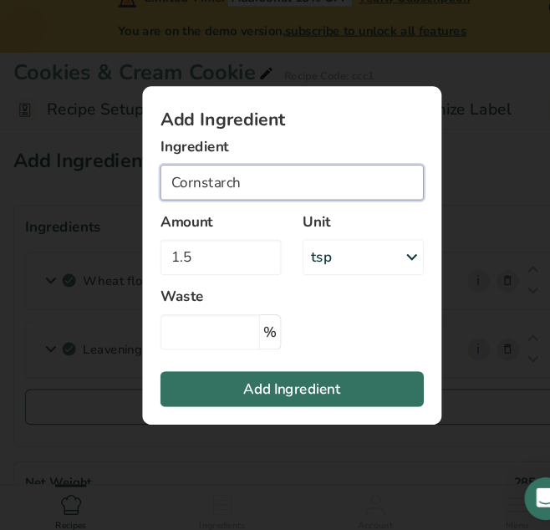
click at [383, 186] on input "Cornstarch" at bounding box center [274, 196] width 247 height 33
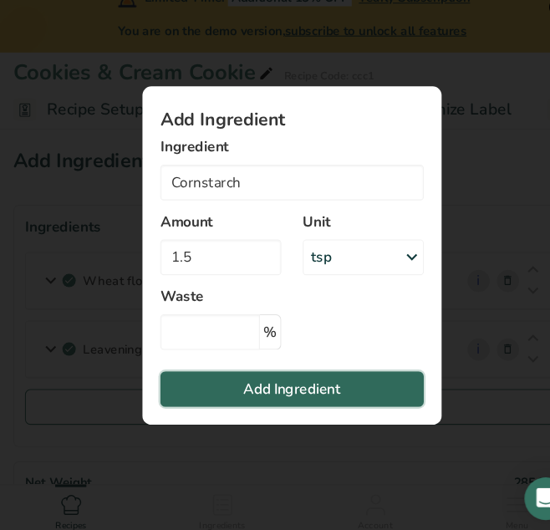
click at [315, 399] on span "Add Ingredient" at bounding box center [275, 390] width 91 height 20
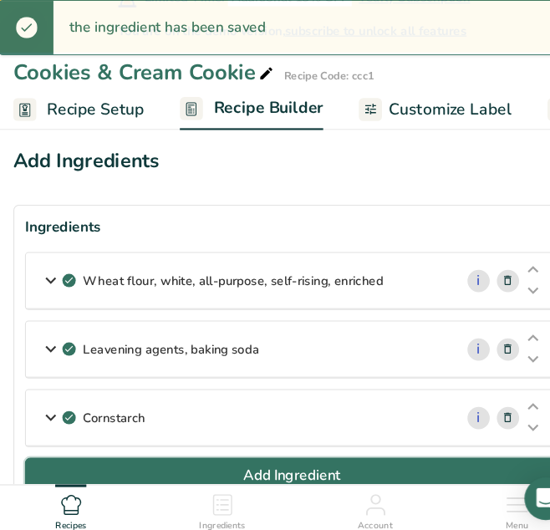
click at [246, 469] on span "Add Ingredient" at bounding box center [275, 471] width 91 height 20
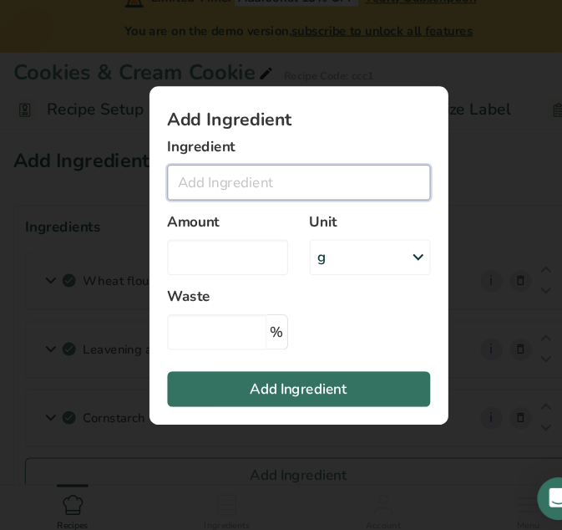
click at [209, 194] on input "Add ingredient modal" at bounding box center [281, 196] width 247 height 33
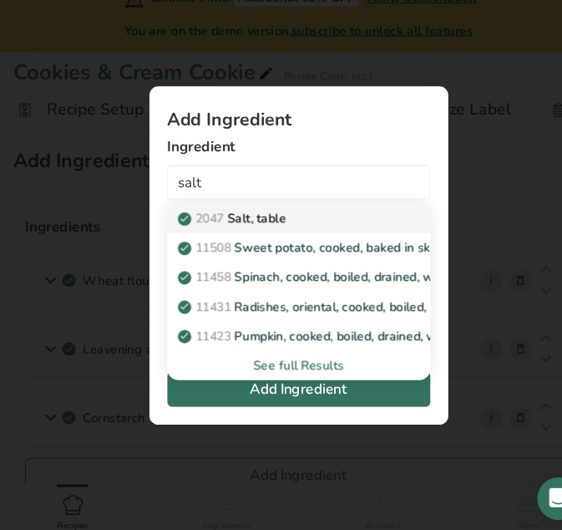
click at [240, 225] on p "2047 Salt, table" at bounding box center [220, 230] width 99 height 18
type input "Salt, table"
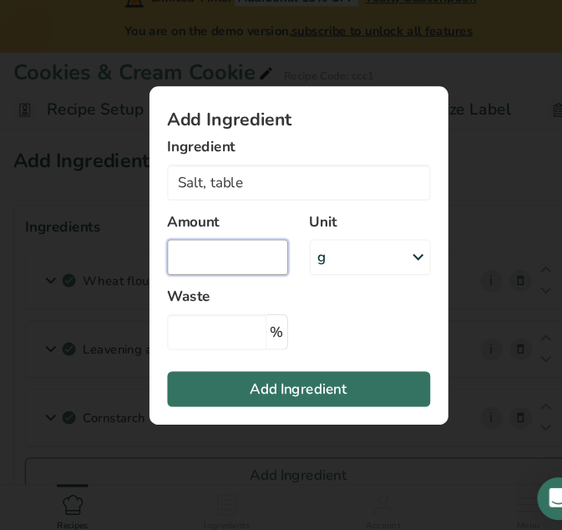
click at [208, 268] on input "Add ingredient modal" at bounding box center [215, 266] width 114 height 33
click at [324, 268] on div "g" at bounding box center [349, 266] width 114 height 33
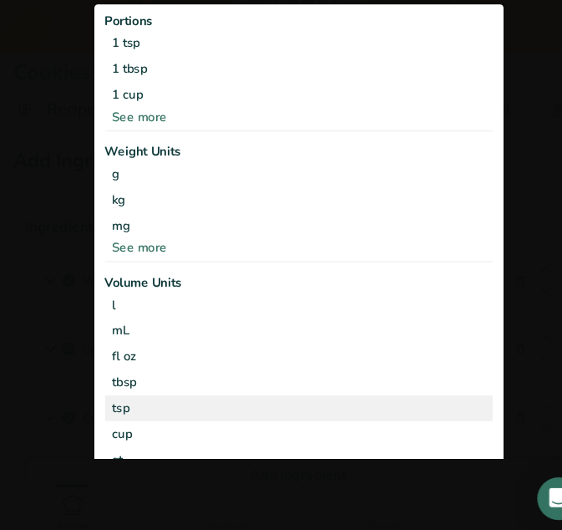
click at [126, 415] on div "tsp" at bounding box center [281, 407] width 351 height 18
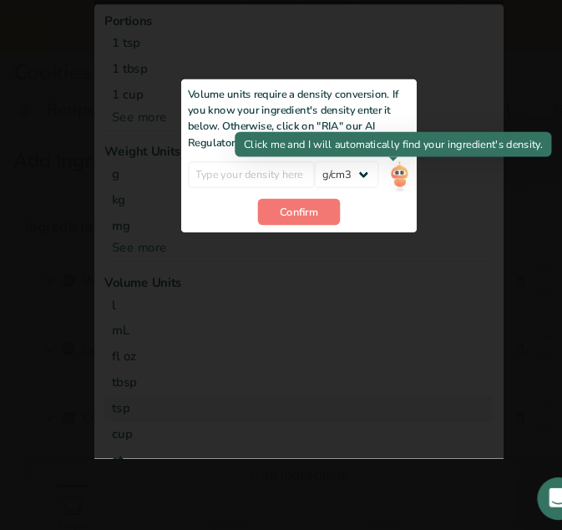
click at [367, 189] on img "Add ingredient modal" at bounding box center [376, 190] width 18 height 29
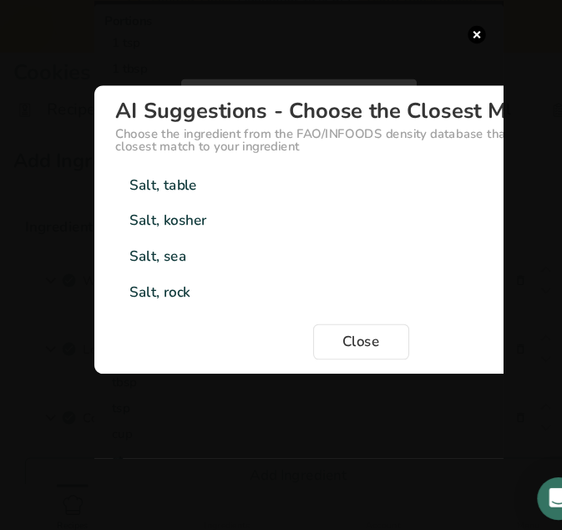
click at [172, 196] on div "Salt, table" at bounding box center [154, 198] width 63 height 20
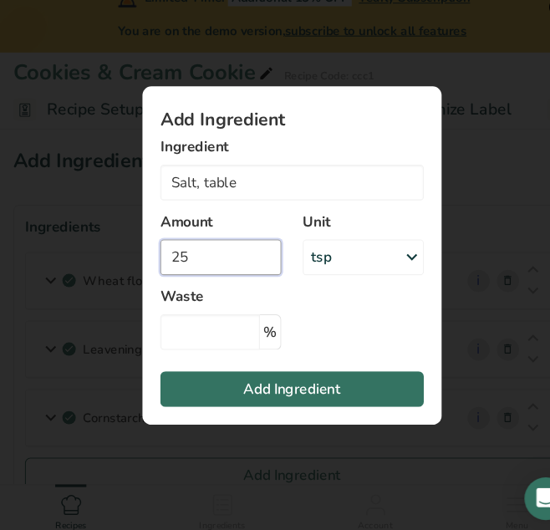
click at [181, 267] on input "25" at bounding box center [208, 266] width 114 height 33
type input "0"
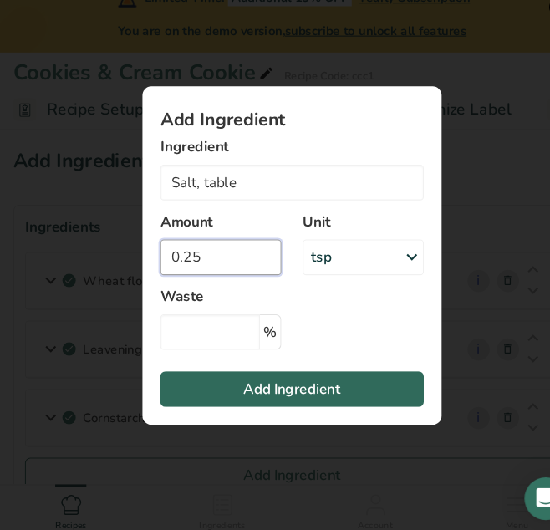
type input "0.25"
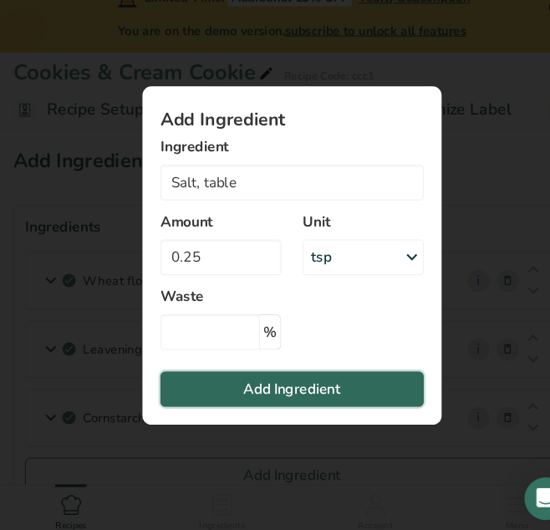
click at [243, 402] on button "Add Ingredient" at bounding box center [274, 389] width 247 height 33
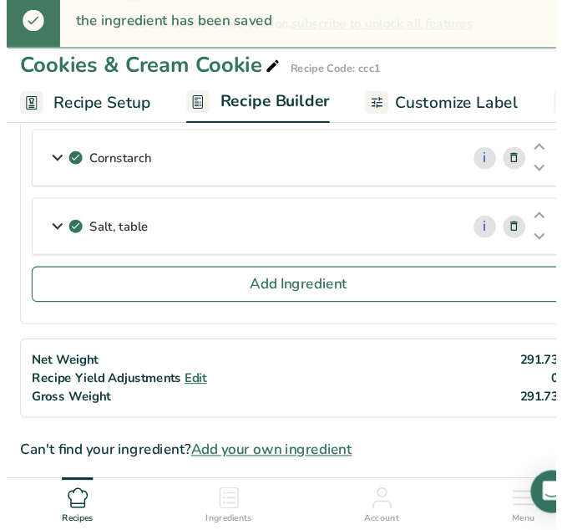
scroll to position [252, 0]
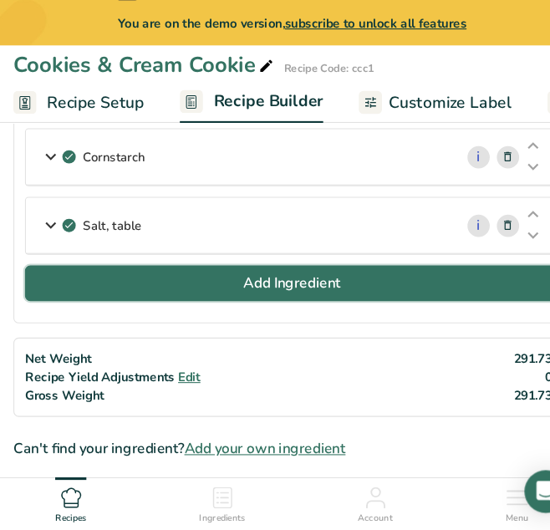
click at [142, 282] on button "Add Ingredient" at bounding box center [274, 297] width 501 height 33
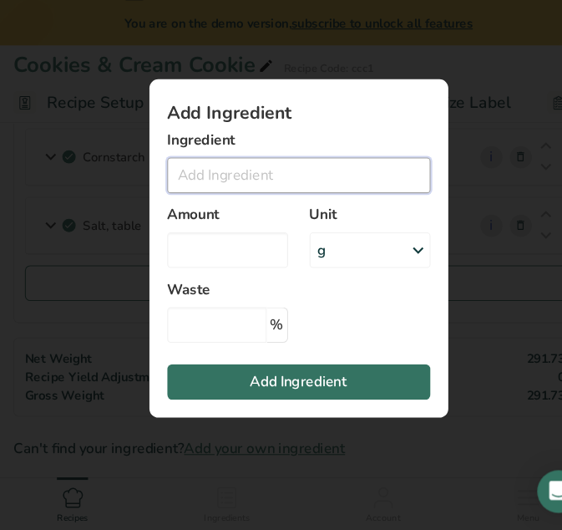
click at [203, 193] on input "Add ingredient modal" at bounding box center [281, 196] width 247 height 33
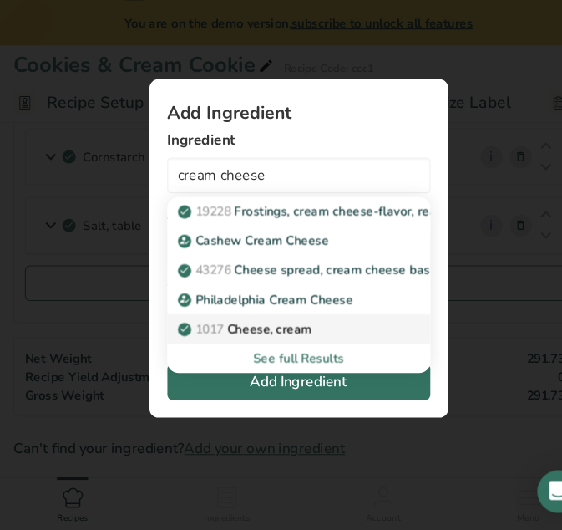
click at [267, 342] on p "1017 Cheese, cream" at bounding box center [232, 341] width 123 height 18
type input "Cheese, cream"
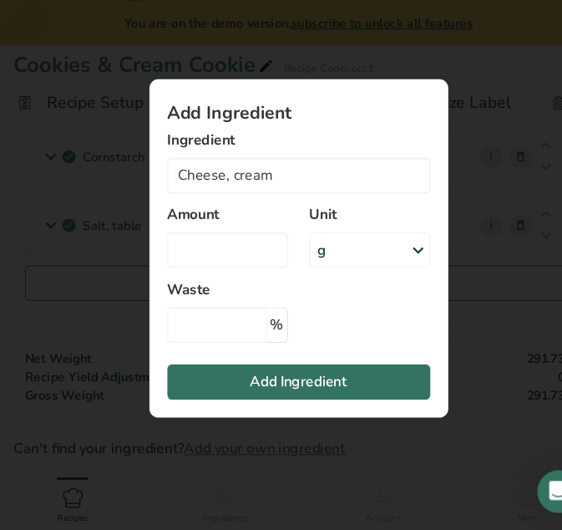
click at [378, 261] on div "g" at bounding box center [349, 266] width 114 height 33
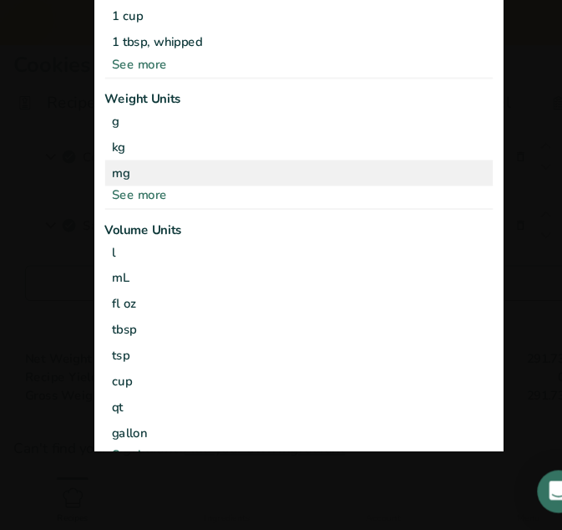
scroll to position [62, 0]
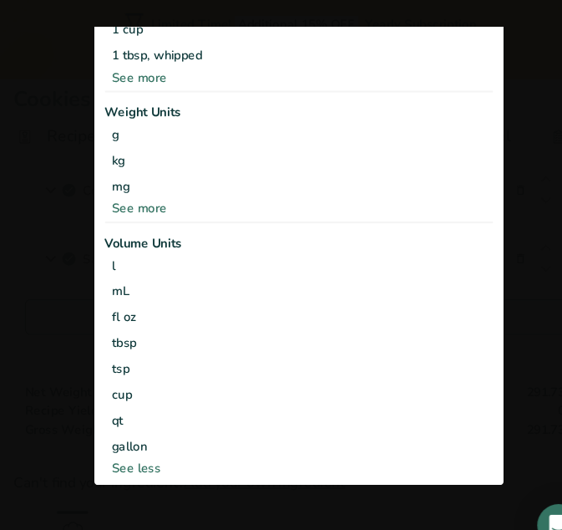
click at [145, 195] on div "See more" at bounding box center [281, 195] width 364 height 18
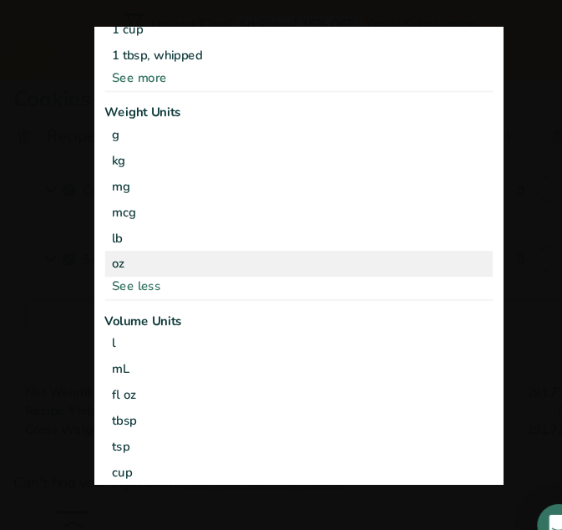
click at [129, 253] on div "oz" at bounding box center [281, 247] width 364 height 24
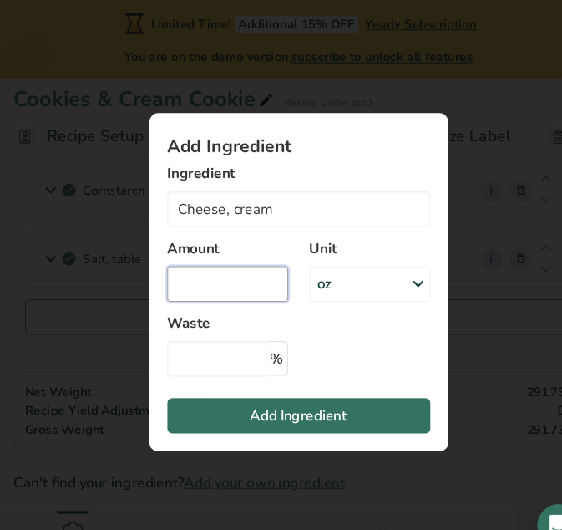
click at [215, 268] on input "Add ingredient modal" at bounding box center [215, 266] width 114 height 33
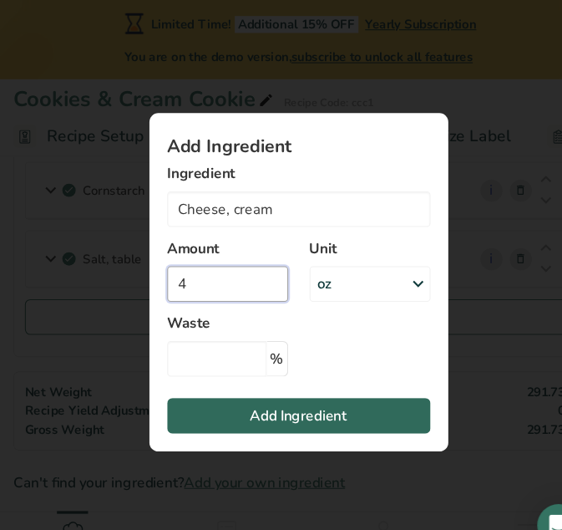
type input "4"
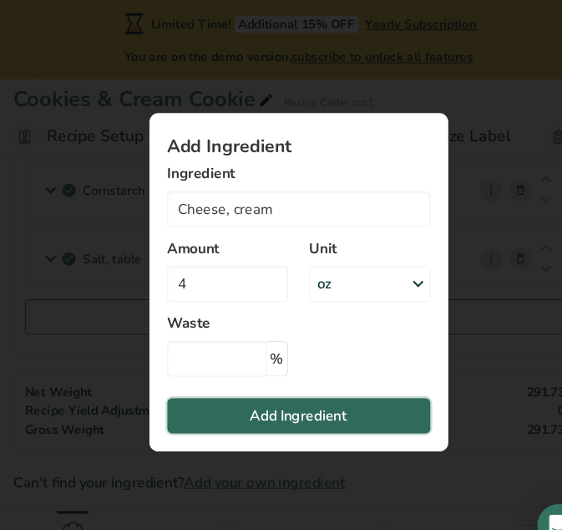
click at [268, 390] on span "Add Ingredient" at bounding box center [281, 390] width 91 height 20
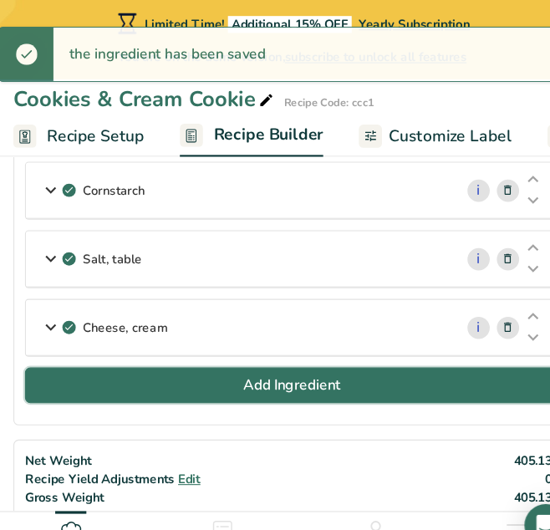
click at [247, 353] on span "Add Ingredient" at bounding box center [275, 362] width 91 height 20
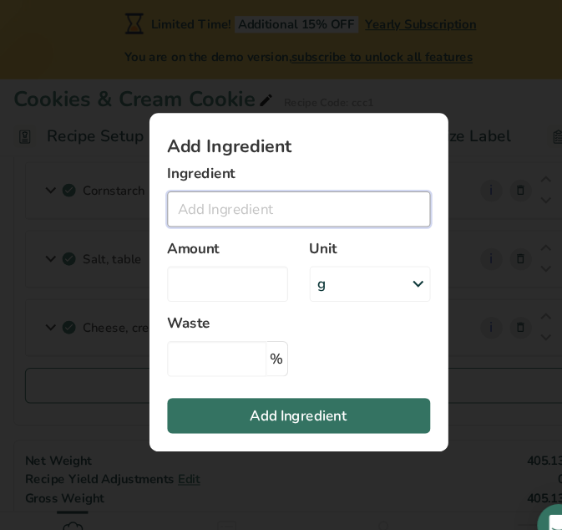
click at [218, 207] on input "Add ingredient modal" at bounding box center [281, 196] width 247 height 33
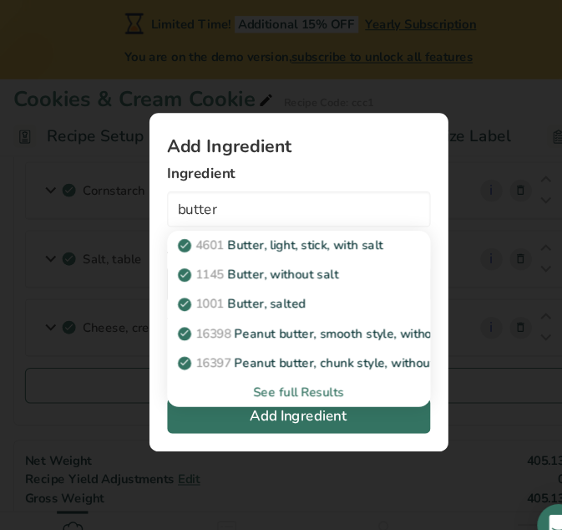
click at [221, 282] on p "1001 Butter, salted" at bounding box center [229, 285] width 117 height 18
type input "Butter, salted"
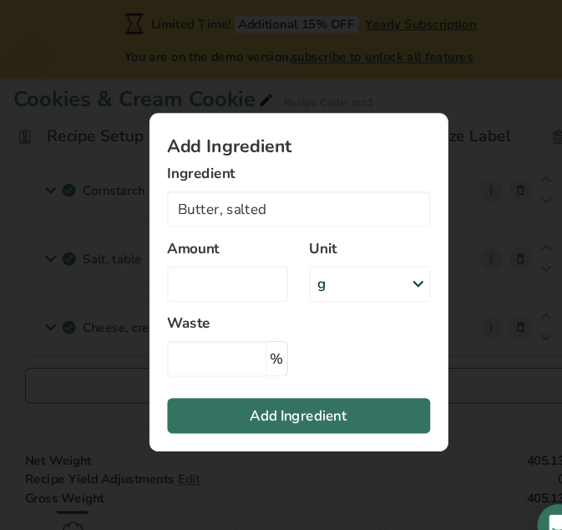
click at [333, 276] on div "g" at bounding box center [349, 266] width 114 height 33
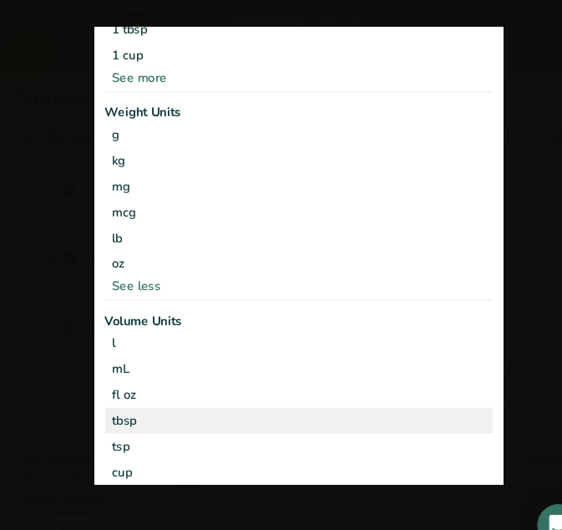
drag, startPoint x: 147, startPoint y: 388, endPoint x: 145, endPoint y: 398, distance: 11.1
click at [145, 398] on div "tbsp" at bounding box center [281, 394] width 351 height 18
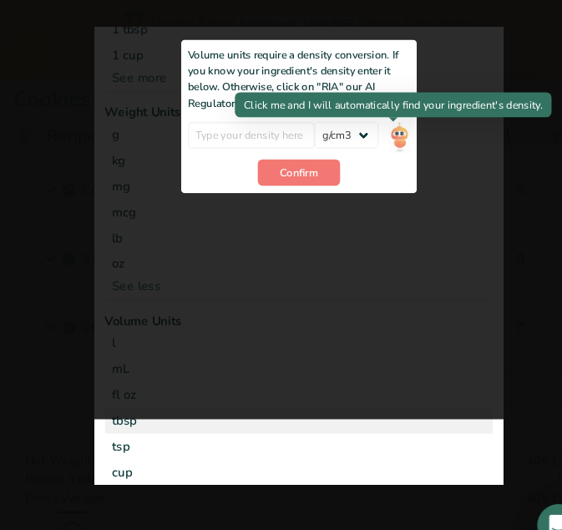
click at [373, 128] on img "Add ingredient modal" at bounding box center [376, 128] width 18 height 29
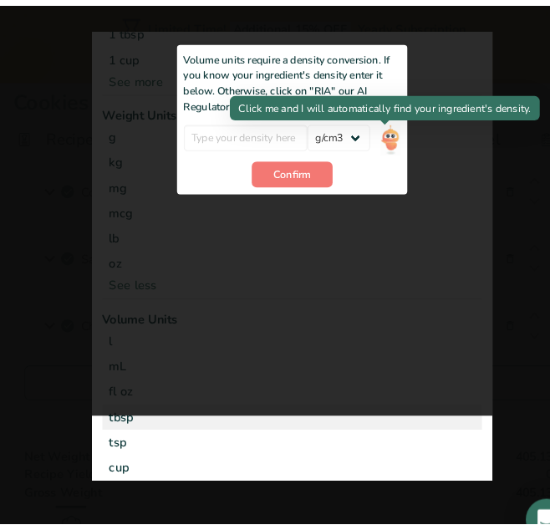
scroll to position [0, 0]
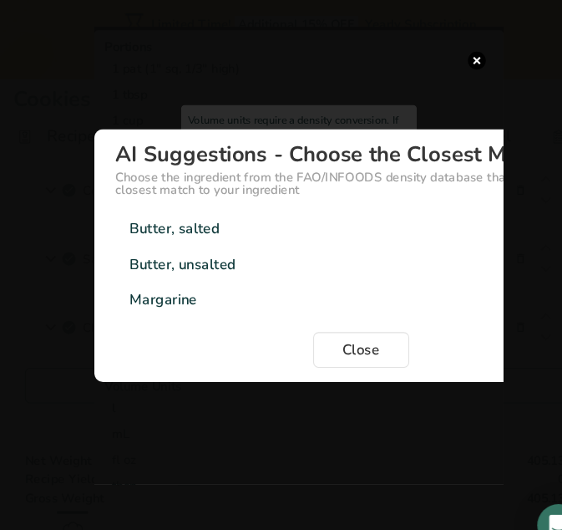
click at [193, 216] on div "Butter, salted" at bounding box center [165, 215] width 84 height 20
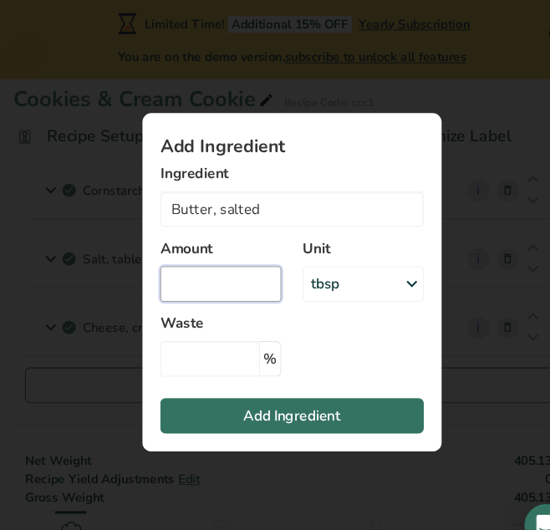
click at [172, 267] on input "Add ingredient modal" at bounding box center [208, 266] width 114 height 33
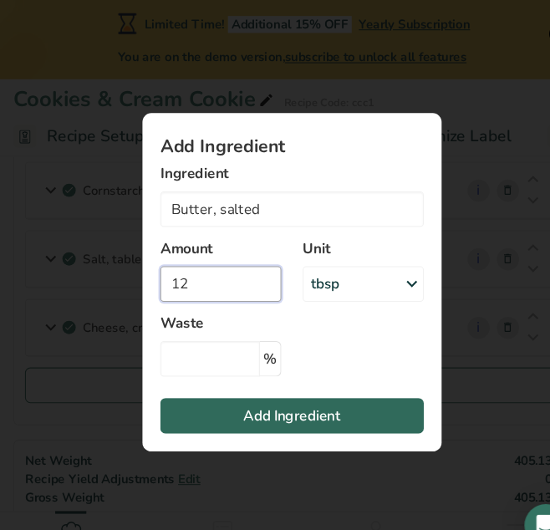
type input "12"
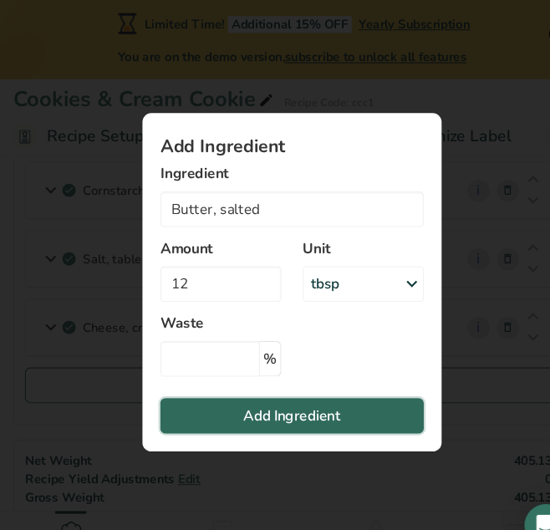
click at [231, 391] on span "Add Ingredient" at bounding box center [275, 390] width 91 height 20
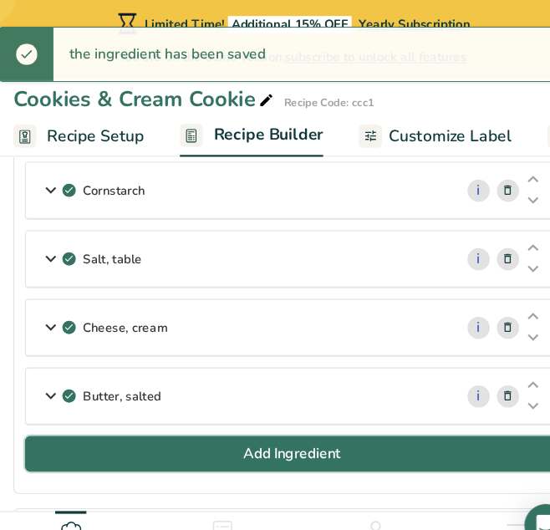
click at [178, 417] on button "Add Ingredient" at bounding box center [274, 425] width 501 height 33
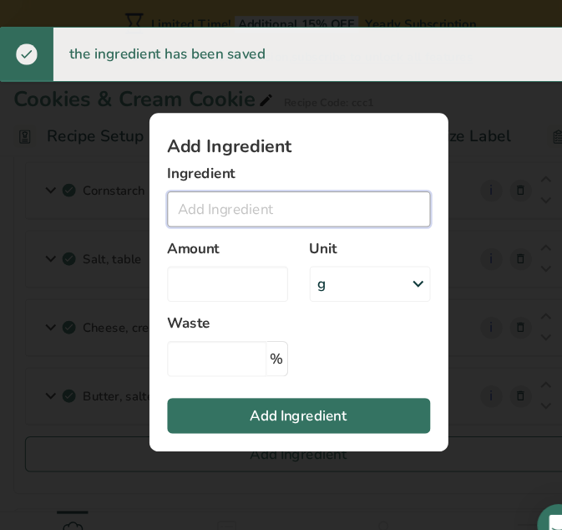
click at [180, 192] on input "Add ingredient modal" at bounding box center [281, 196] width 247 height 33
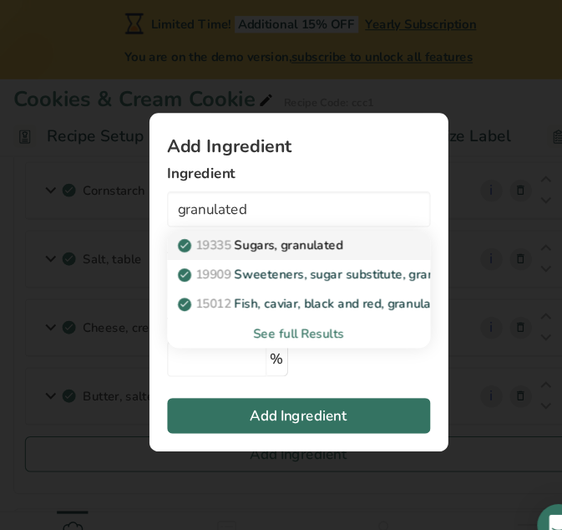
click at [252, 226] on p "19335 Sugars, granulated" at bounding box center [247, 230] width 152 height 18
type input "Sugars, granulated"
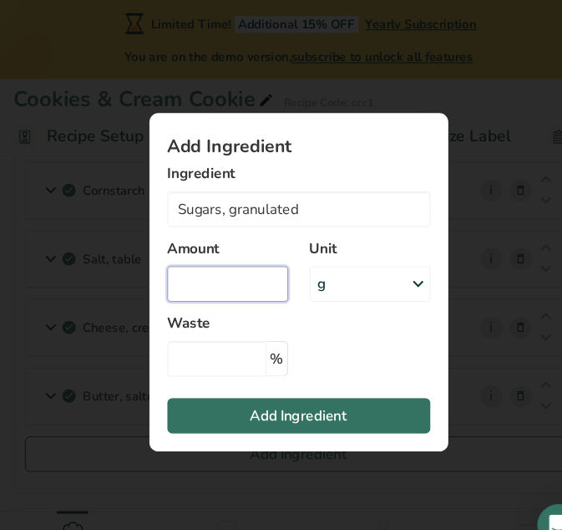
click at [222, 268] on input "Add ingredient modal" at bounding box center [215, 266] width 114 height 33
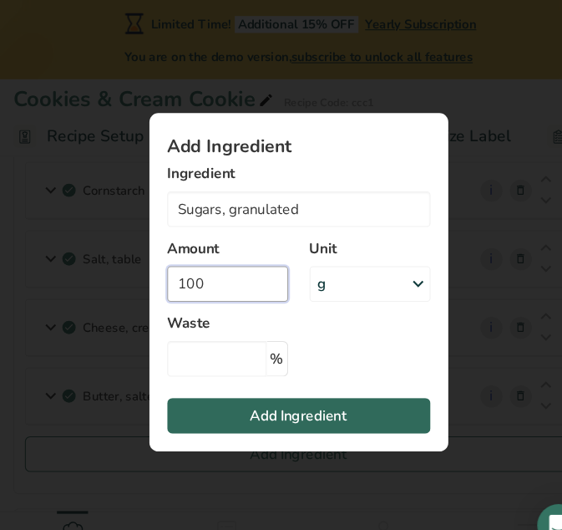
type input "100"
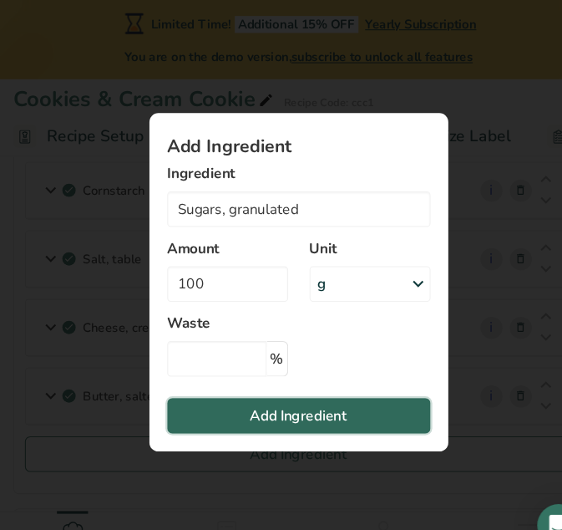
click at [317, 393] on span "Add Ingredient" at bounding box center [281, 390] width 91 height 20
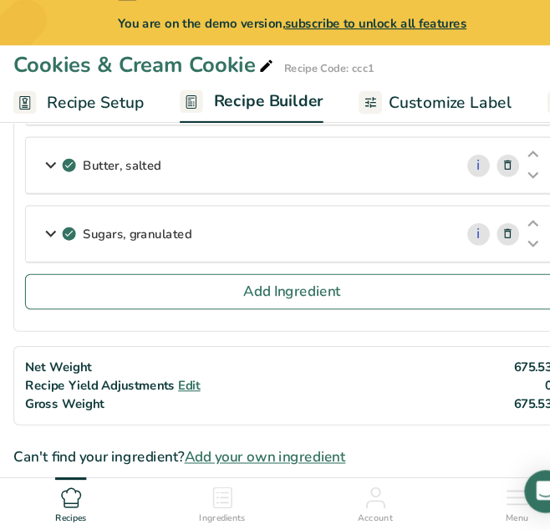
scroll to position [438, 0]
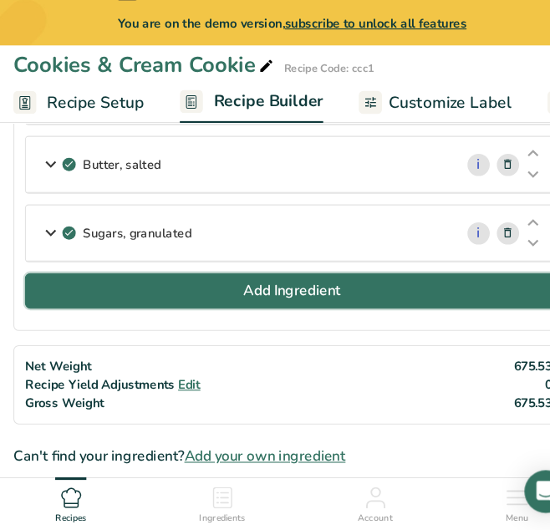
click at [129, 305] on button "Add Ingredient" at bounding box center [274, 304] width 501 height 33
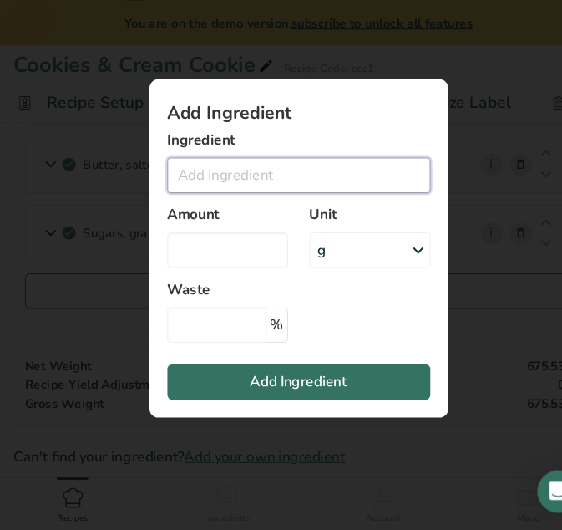
click at [217, 197] on input "Add ingredient modal" at bounding box center [281, 196] width 247 height 33
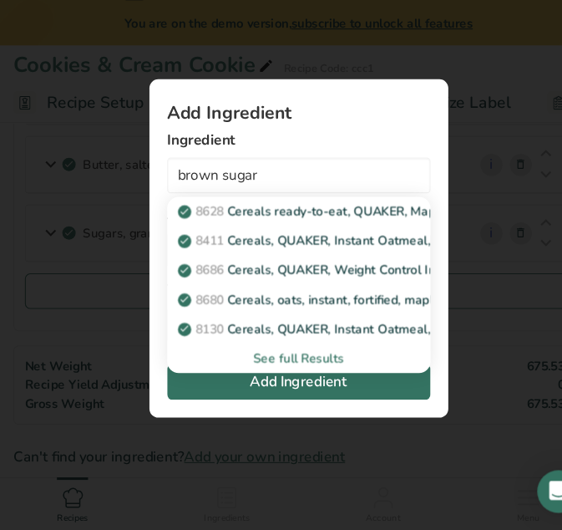
click at [291, 359] on div "See full Results" at bounding box center [281, 368] width 221 height 18
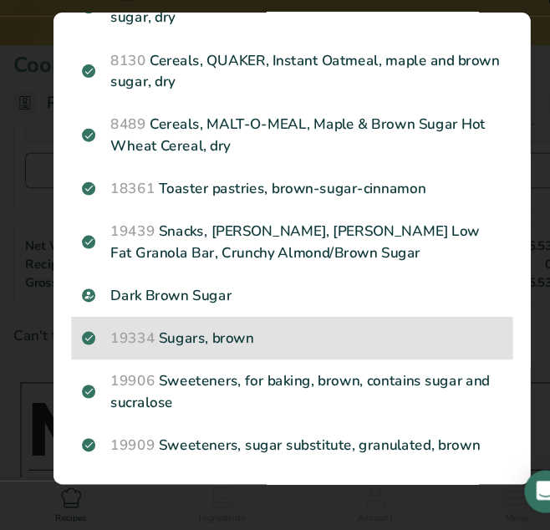
scroll to position [581, 0]
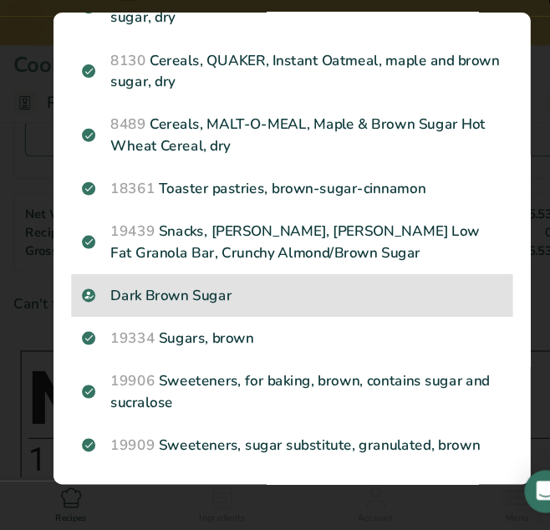
click at [228, 311] on p "Dark Brown Sugar" at bounding box center [275, 309] width 394 height 20
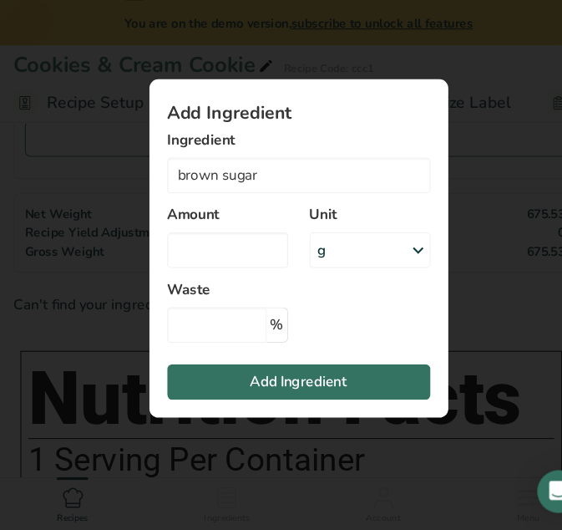
type input "Dark Brown Sugar"
click at [217, 257] on input "Add ingredient modal" at bounding box center [215, 266] width 114 height 33
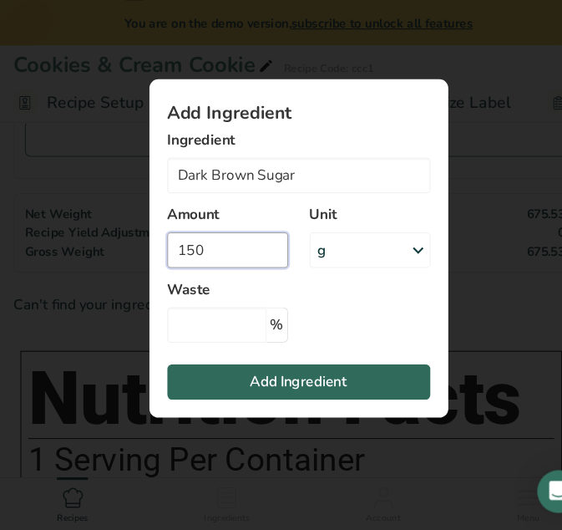
type input "150"
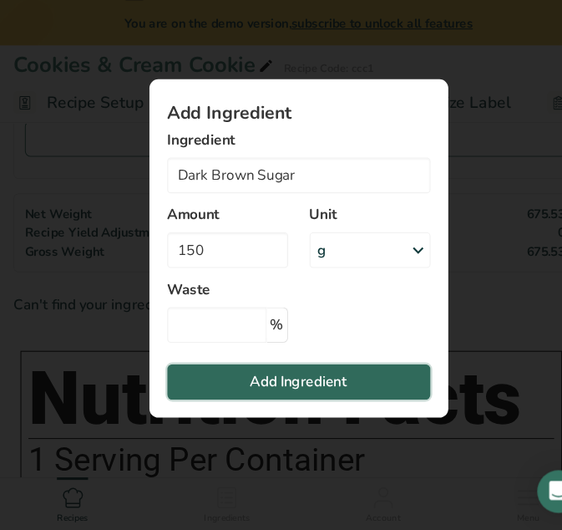
click at [270, 386] on span "Add Ingredient" at bounding box center [281, 390] width 91 height 20
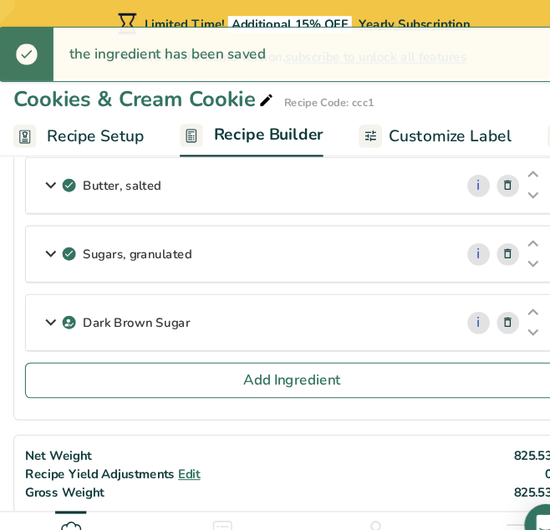
scroll to position [449, 0]
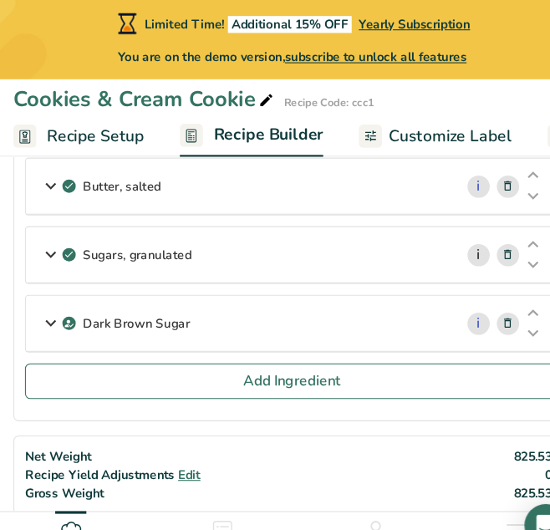
click at [457, 240] on link "i" at bounding box center [449, 239] width 21 height 21
click at [453, 241] on link "i" at bounding box center [449, 239] width 21 height 21
click at [481, 239] on icon at bounding box center [478, 240] width 12 height 18
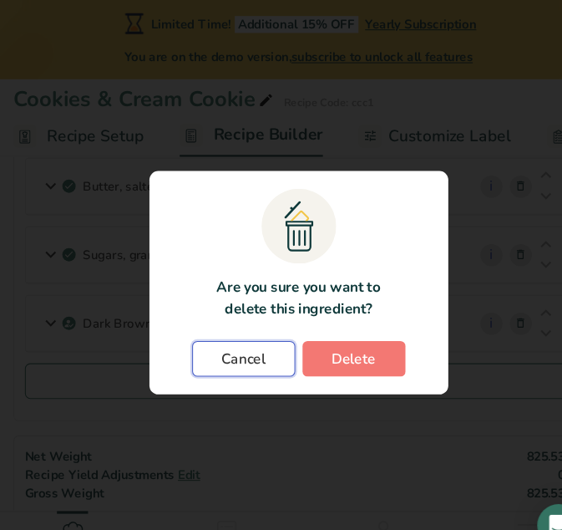
click at [242, 339] on span "Cancel" at bounding box center [230, 337] width 42 height 20
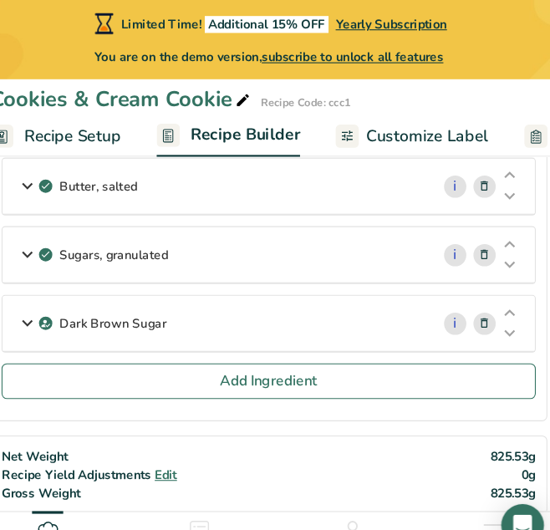
click at [120, 240] on p "Sugars, granulated" at bounding box center [130, 240] width 102 height 18
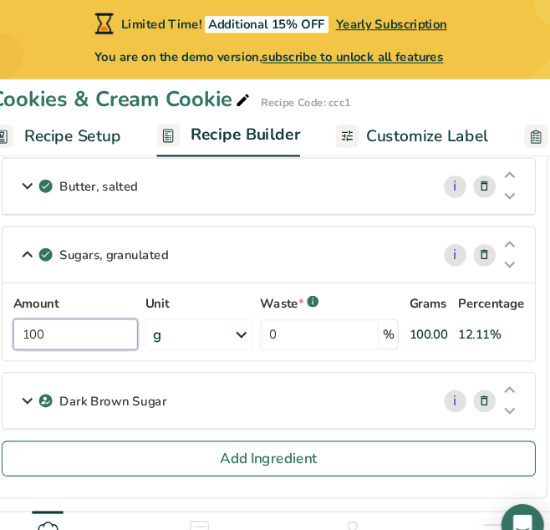
click at [79, 319] on input "100" at bounding box center [93, 313] width 117 height 29
type input "1"
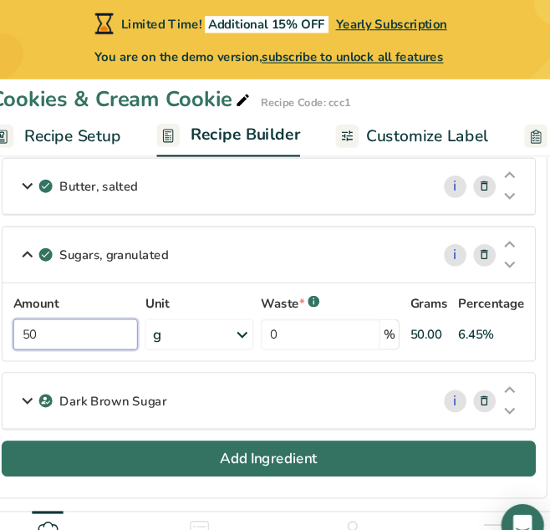
type input "50"
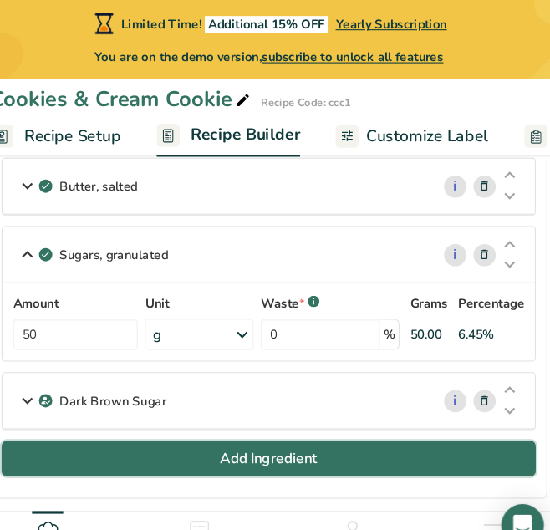
click at [348, 423] on button "Add Ingredient" at bounding box center [274, 429] width 501 height 33
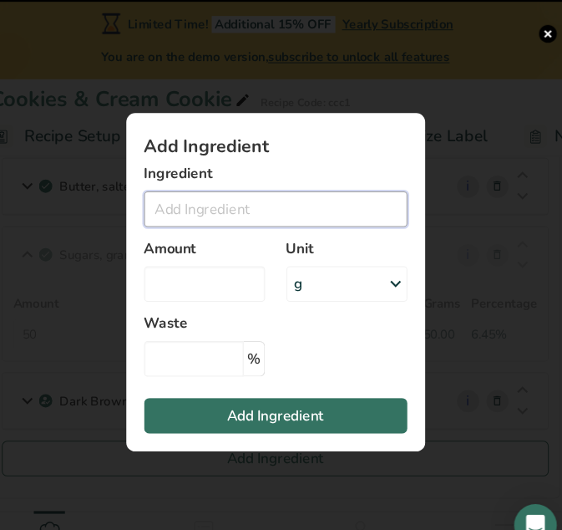
click at [202, 195] on input "Add ingredient modal" at bounding box center [281, 196] width 247 height 33
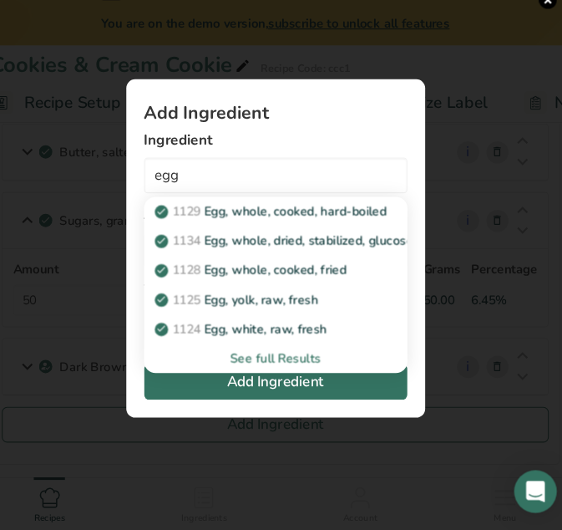
click at [303, 367] on div "See full Results" at bounding box center [281, 368] width 221 height 18
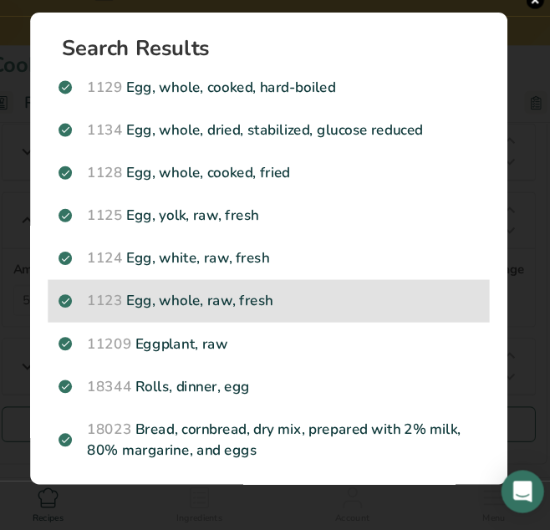
click at [292, 318] on p "1123 Egg, whole, raw, fresh" at bounding box center [275, 314] width 394 height 20
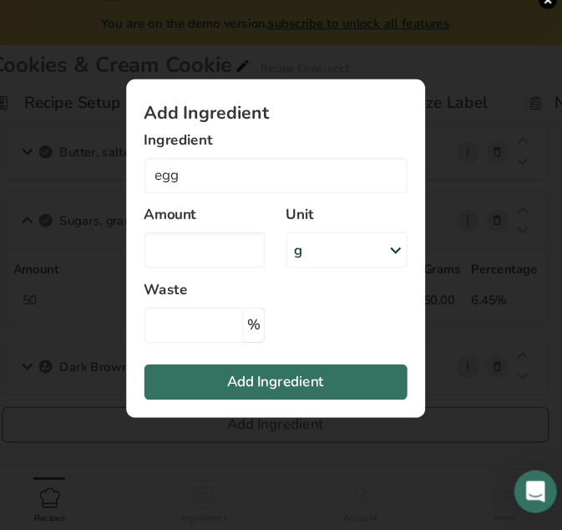
type input "Egg, whole, raw, fresh"
click at [234, 265] on input "Add ingredient modal" at bounding box center [215, 266] width 114 height 33
type input "1"
click at [368, 266] on div "g" at bounding box center [349, 266] width 114 height 33
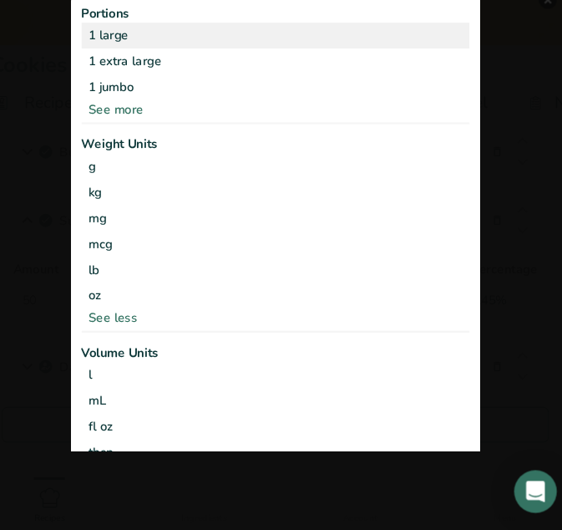
click at [293, 58] on div "1 large" at bounding box center [281, 65] width 364 height 24
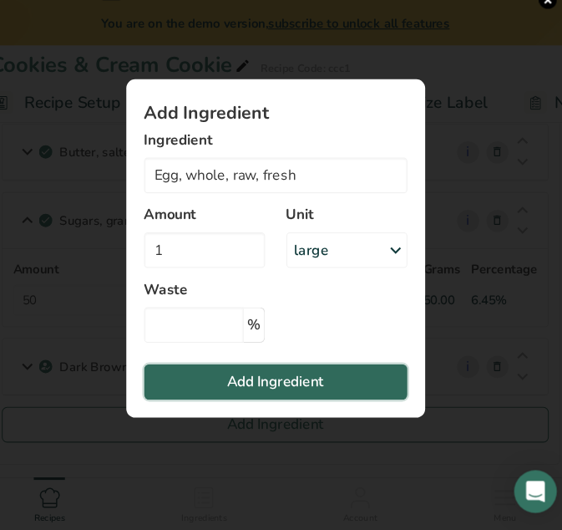
click at [330, 392] on button "Add Ingredient" at bounding box center [281, 389] width 247 height 33
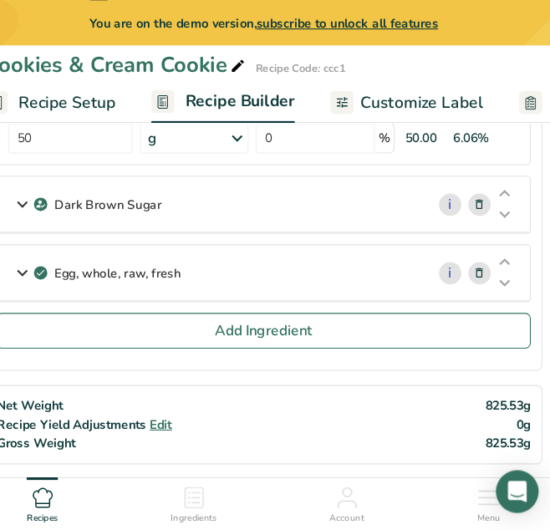
scroll to position [603, 0]
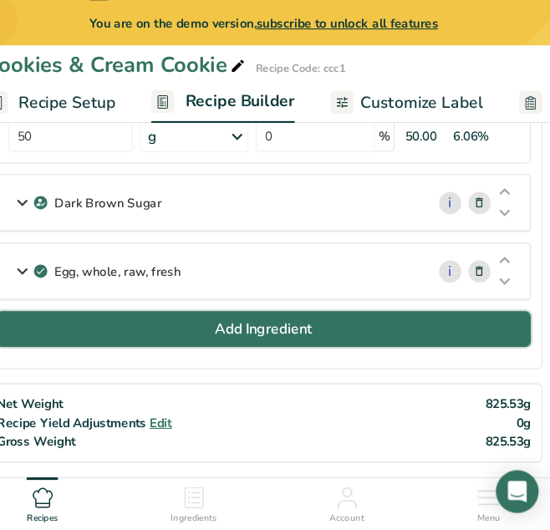
click at [233, 350] on span "Add Ingredient" at bounding box center [275, 341] width 91 height 20
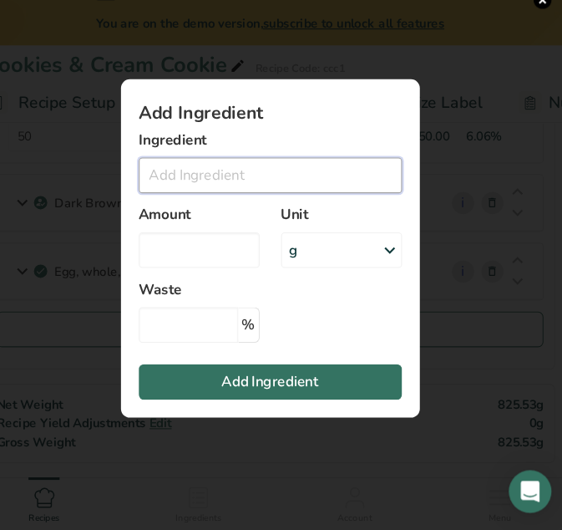
click at [265, 198] on input "Add ingredient modal" at bounding box center [281, 196] width 247 height 33
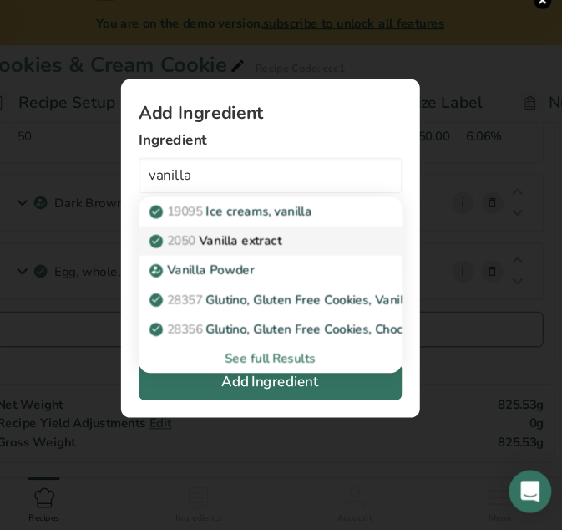
click at [261, 253] on p "2050 Vanilla extract" at bounding box center [231, 258] width 121 height 18
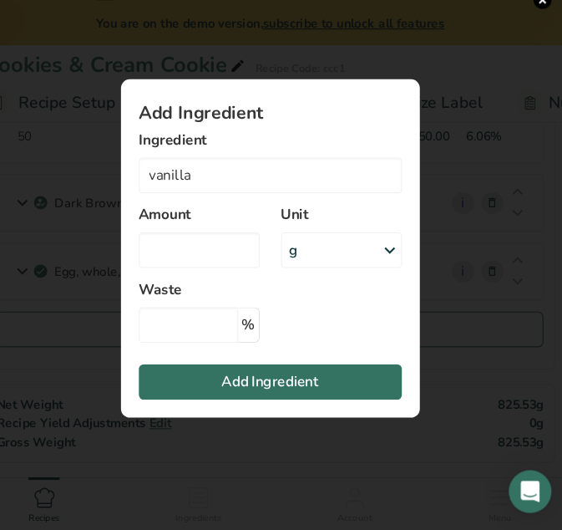
type input "Vanilla extract"
select select "22"
click at [314, 268] on div "g" at bounding box center [349, 266] width 114 height 33
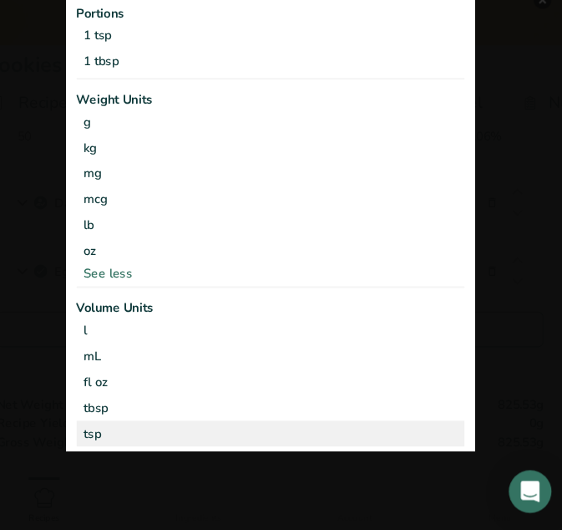
click at [231, 431] on div "tsp" at bounding box center [281, 438] width 351 height 18
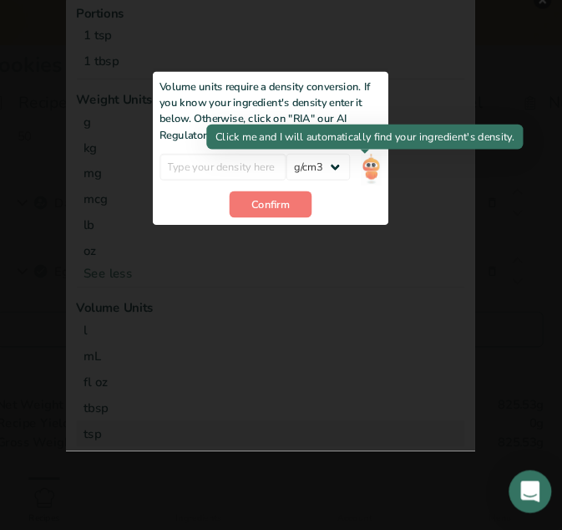
click at [368, 191] on img "Add ingredient modal" at bounding box center [376, 190] width 18 height 29
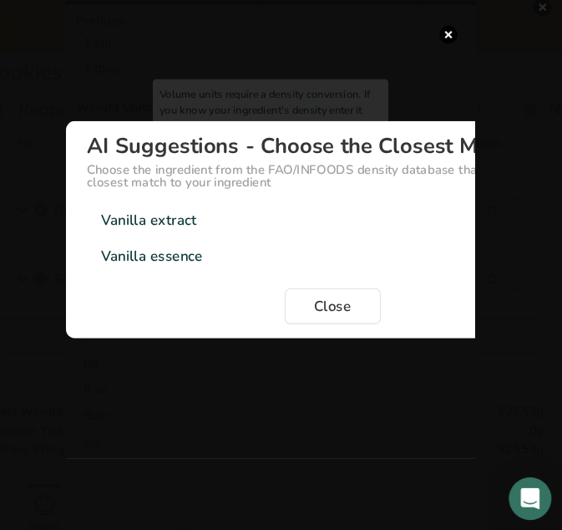
click at [194, 221] on div "Vanilla extract" at bounding box center [167, 231] width 89 height 20
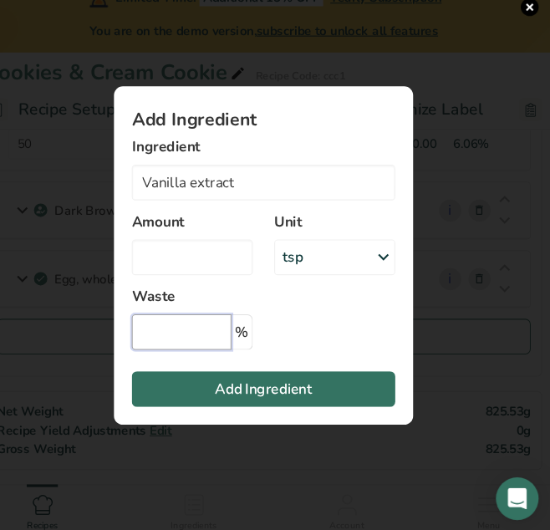
click at [185, 332] on input "Add ingredient modal" at bounding box center [198, 336] width 94 height 33
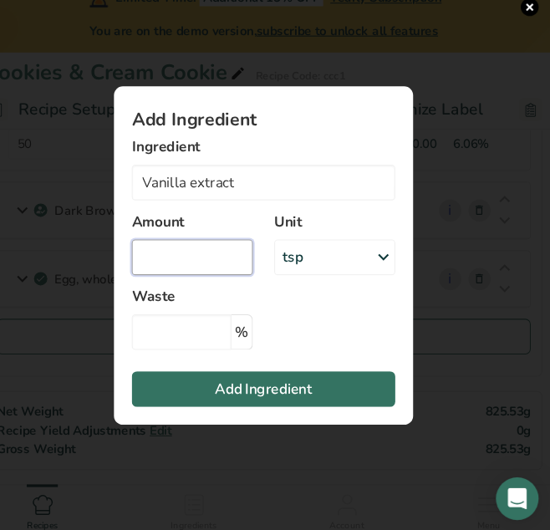
click at [181, 261] on input "Add ingredient modal" at bounding box center [208, 266] width 114 height 33
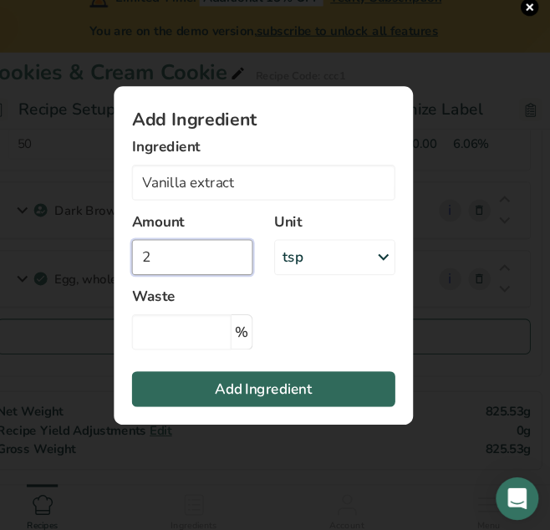
type input "2"
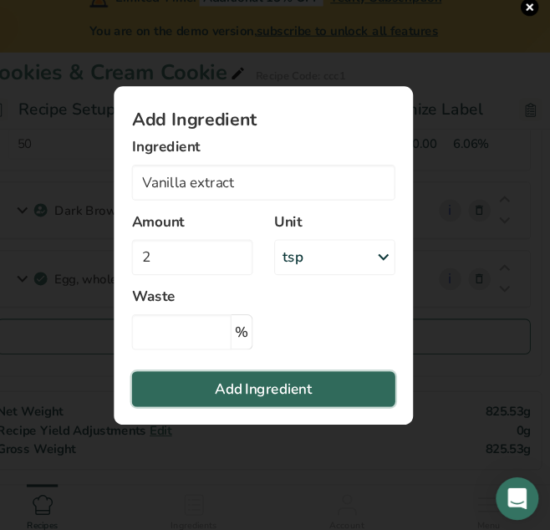
click at [245, 387] on span "Add Ingredient" at bounding box center [275, 390] width 91 height 20
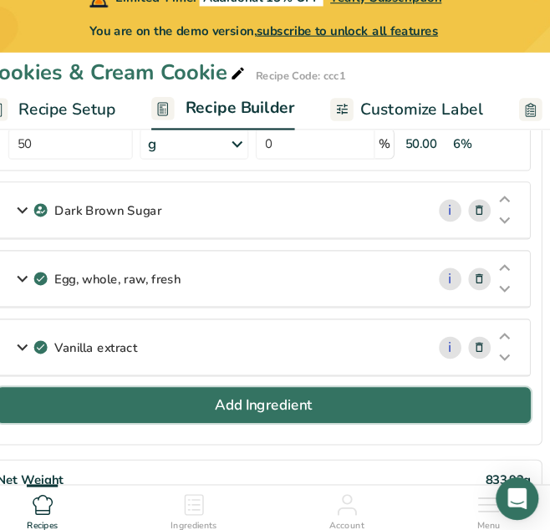
click at [239, 398] on span "Add Ingredient" at bounding box center [275, 405] width 91 height 20
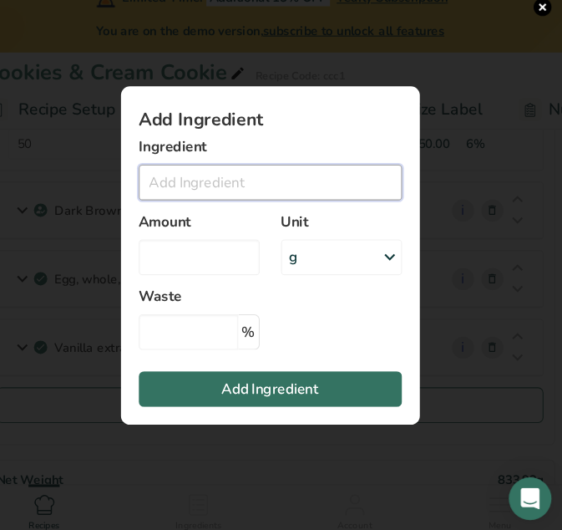
click at [216, 192] on input "Add ingredient modal" at bounding box center [281, 196] width 247 height 33
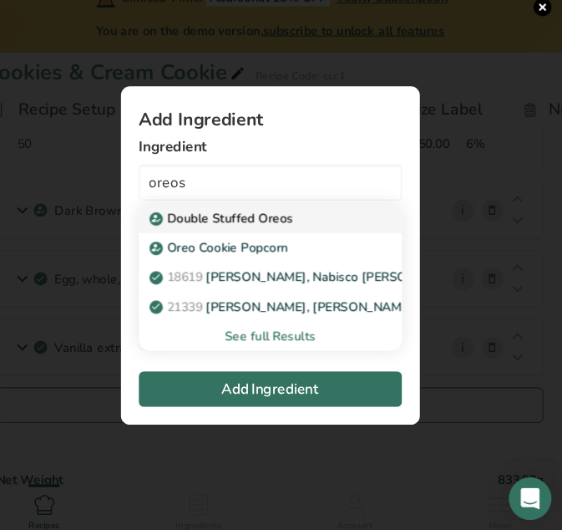
click at [243, 230] on p "Double Stuffed Oreos" at bounding box center [237, 230] width 132 height 18
type input "Double Stuffed Oreos"
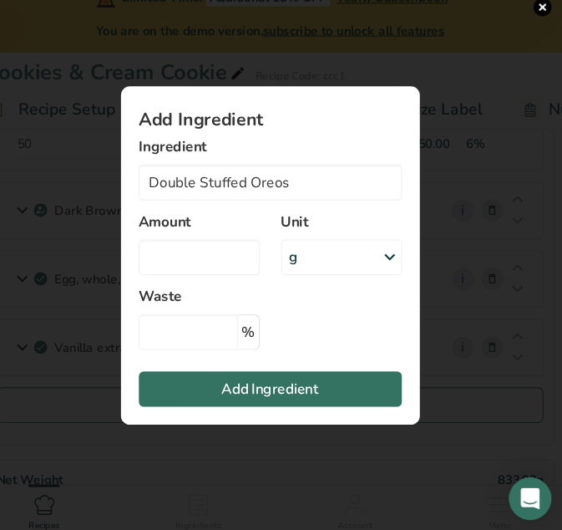
click at [341, 258] on div "g" at bounding box center [349, 266] width 114 height 33
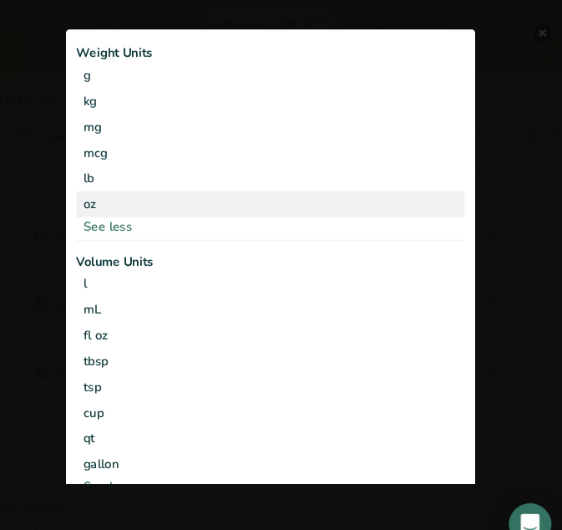
click at [228, 195] on div "oz" at bounding box center [281, 192] width 364 height 24
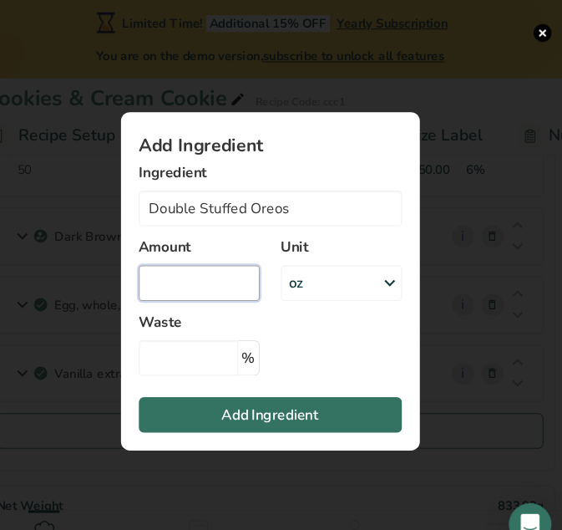
click at [208, 272] on input "Add ingredient modal" at bounding box center [215, 266] width 114 height 33
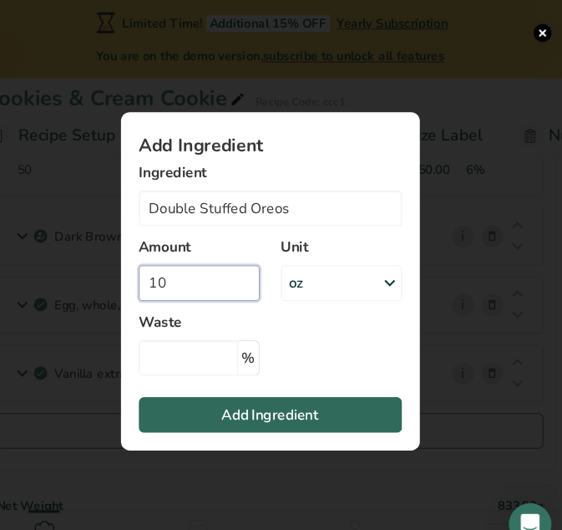
type input "10"
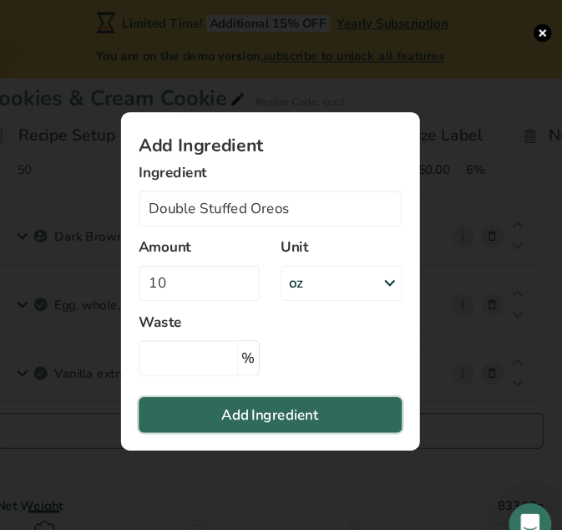
click at [297, 391] on span "Add Ingredient" at bounding box center [281, 390] width 91 height 20
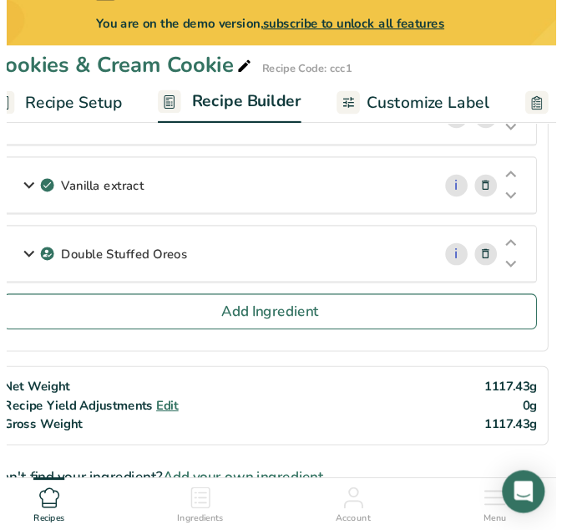
scroll to position [758, 0]
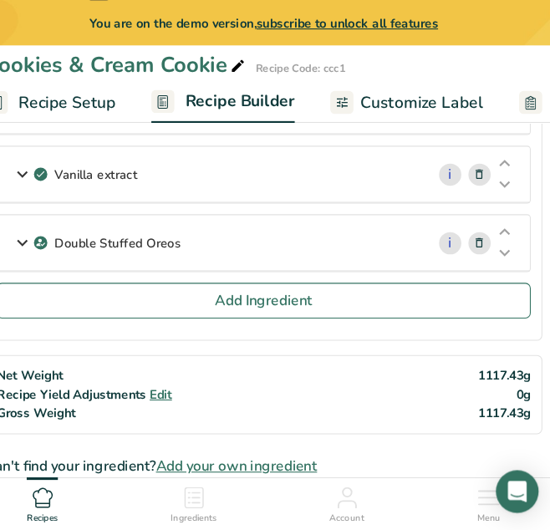
click at [42, 266] on icon at bounding box center [48, 260] width 20 height 30
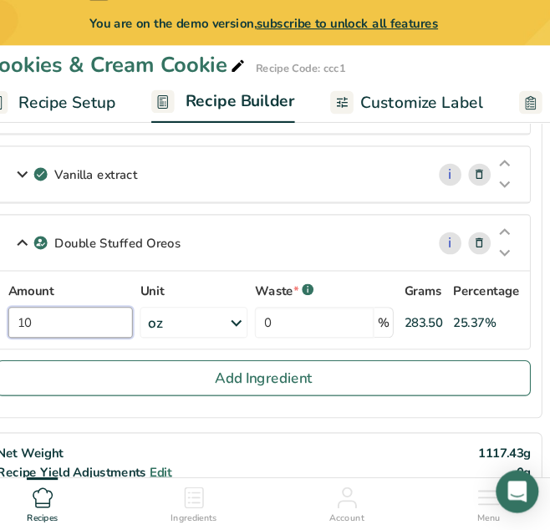
click at [49, 344] on input "10" at bounding box center [93, 334] width 117 height 29
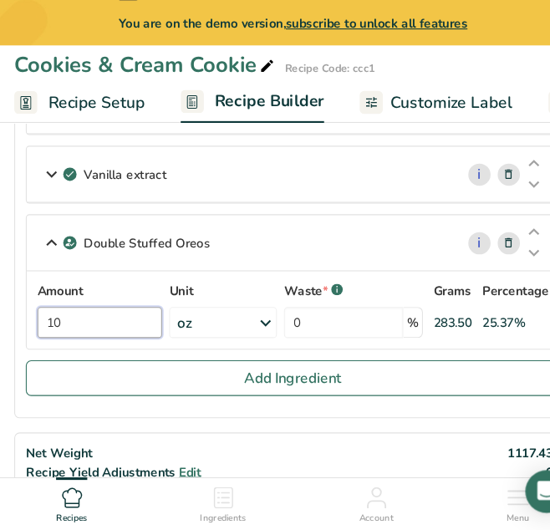
drag, startPoint x: 73, startPoint y: 340, endPoint x: -41, endPoint y: 330, distance: 114.0
type input "8"
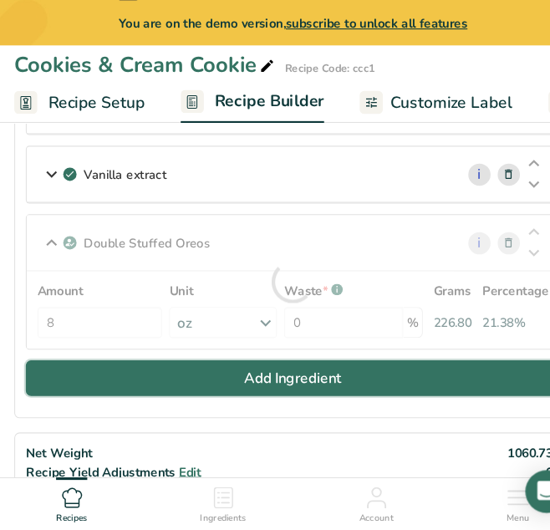
click at [159, 387] on button "Add Ingredient" at bounding box center [274, 386] width 501 height 33
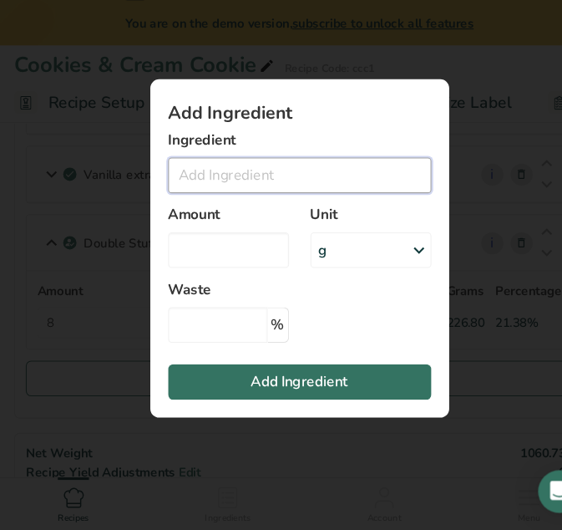
click at [199, 193] on input "Add ingredient modal" at bounding box center [281, 196] width 247 height 33
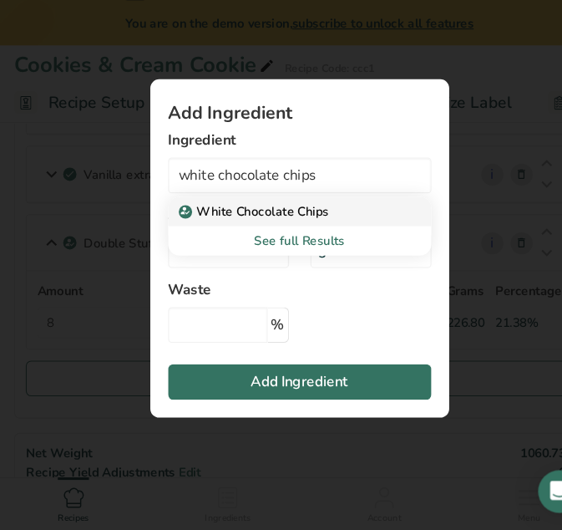
click at [242, 230] on p "White Chocolate Chips" at bounding box center [240, 230] width 138 height 18
type input "White Chocolate Chips"
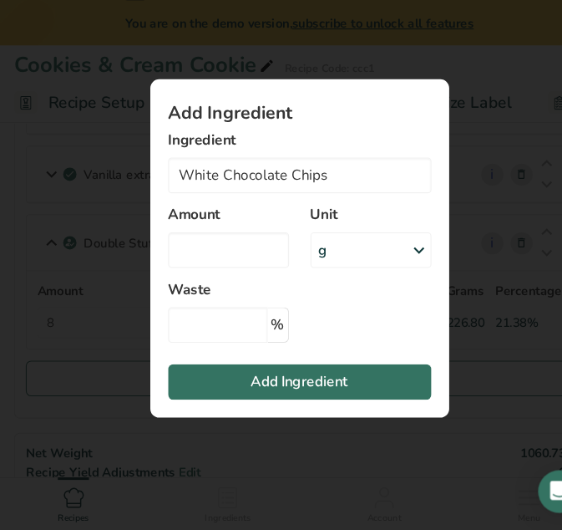
click at [346, 271] on div "g" at bounding box center [349, 266] width 114 height 33
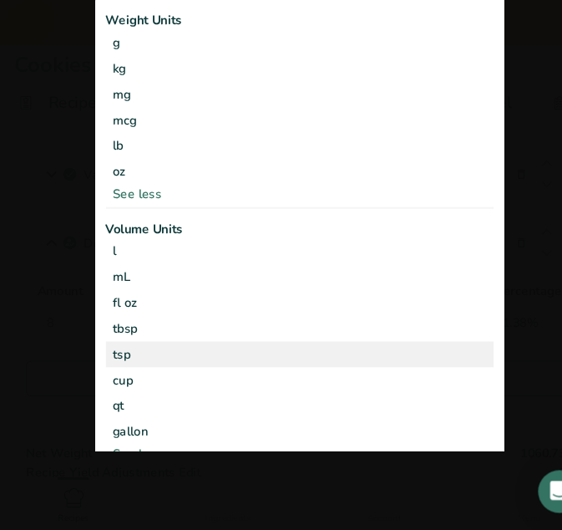
scroll to position [18, 0]
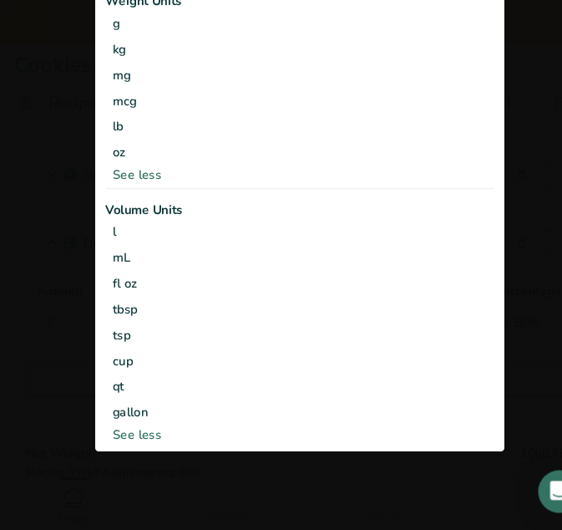
click at [132, 434] on div "See less" at bounding box center [281, 439] width 364 height 18
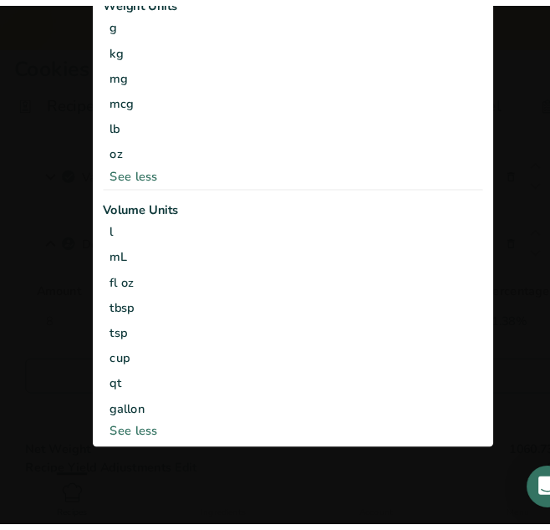
scroll to position [0, 0]
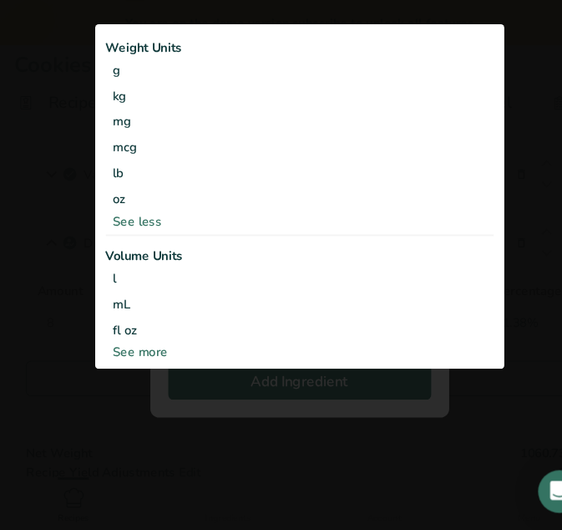
click at [128, 368] on div "See more" at bounding box center [281, 362] width 364 height 18
select select "22"
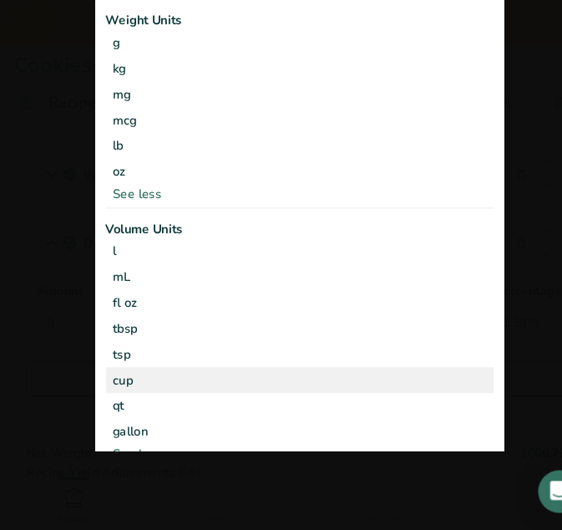
click at [128, 391] on div "cup" at bounding box center [281, 388] width 351 height 18
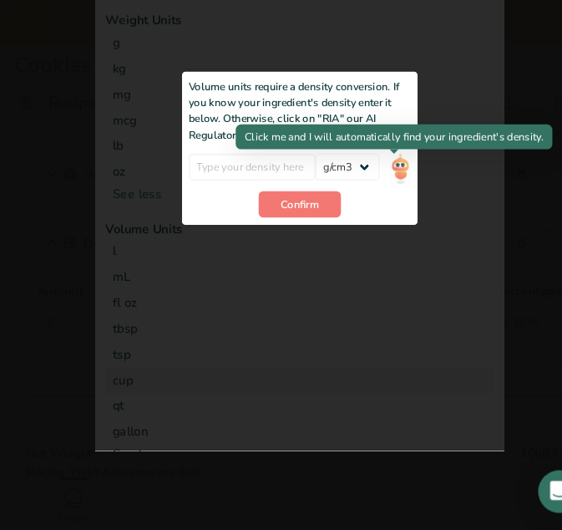
click at [369, 186] on img "Add ingredient modal" at bounding box center [376, 190] width 18 height 29
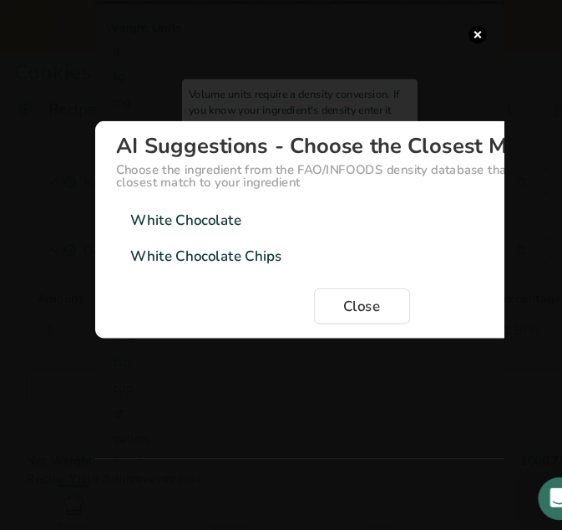
click at [189, 264] on div "White Chocolate Chips" at bounding box center [194, 265] width 142 height 20
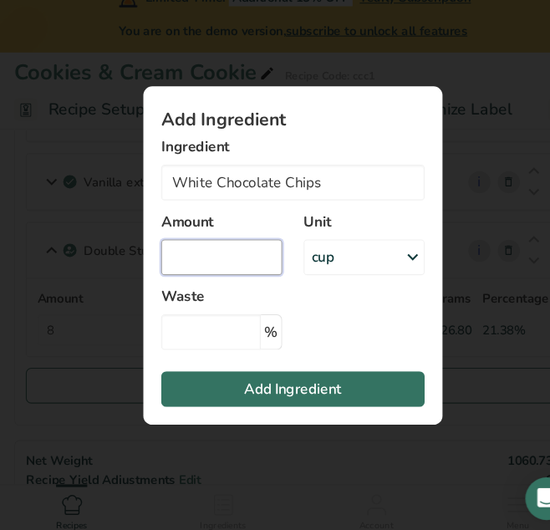
click at [187, 262] on input "Add ingredient modal" at bounding box center [208, 266] width 114 height 33
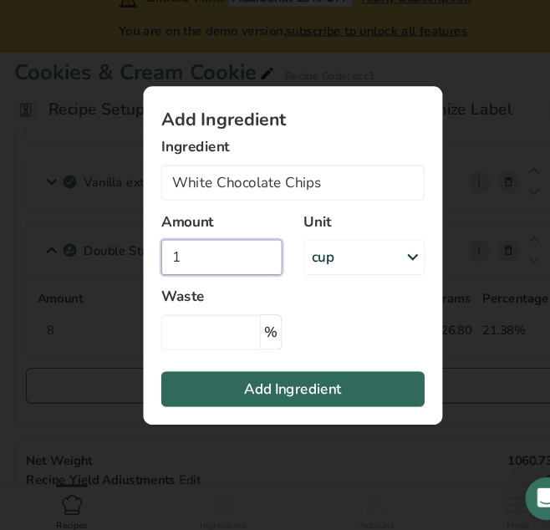
type input "1"
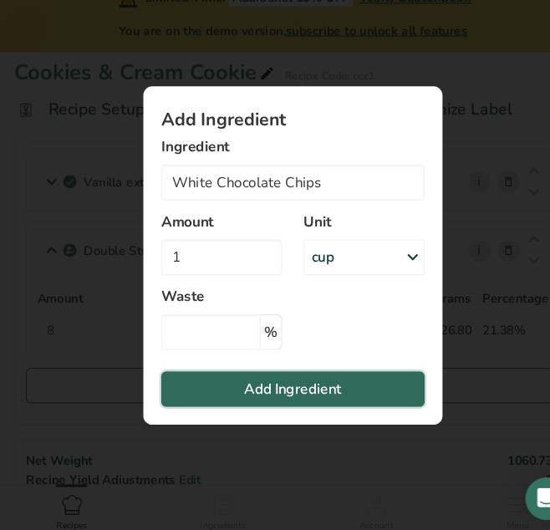
click at [205, 399] on button "Add Ingredient" at bounding box center [274, 389] width 247 height 33
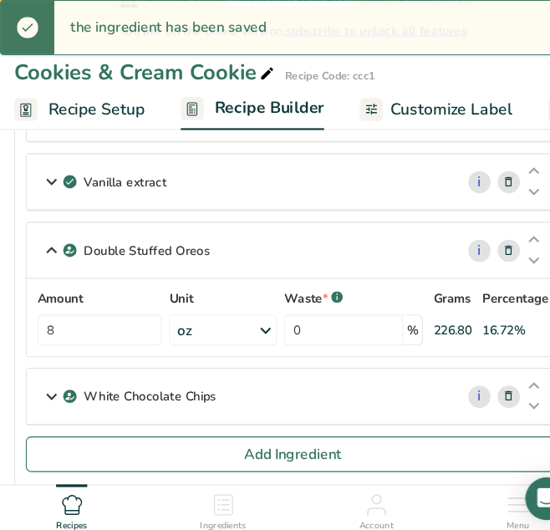
click at [52, 258] on icon at bounding box center [48, 260] width 20 height 30
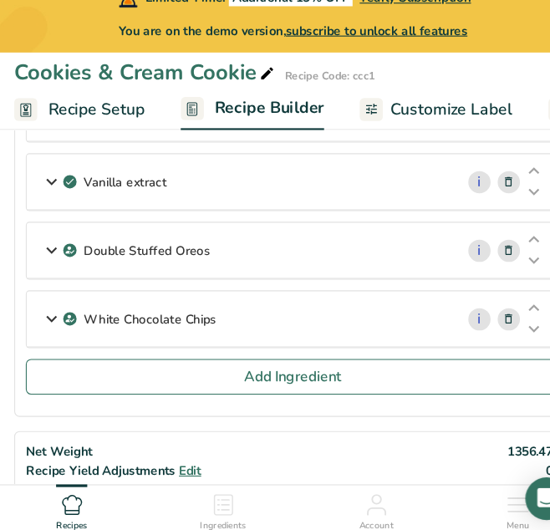
click at [52, 258] on icon at bounding box center [48, 260] width 20 height 30
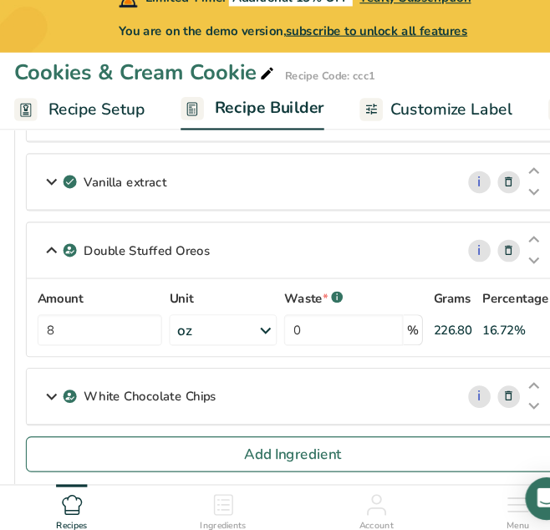
click at [244, 332] on icon at bounding box center [249, 335] width 20 height 30
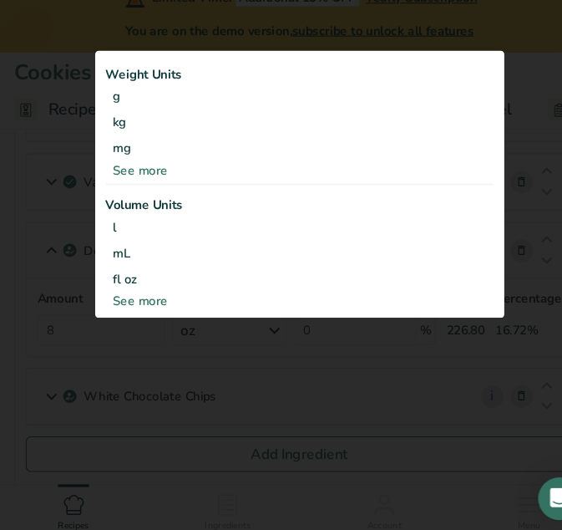
click at [137, 305] on div "See more" at bounding box center [281, 308] width 364 height 18
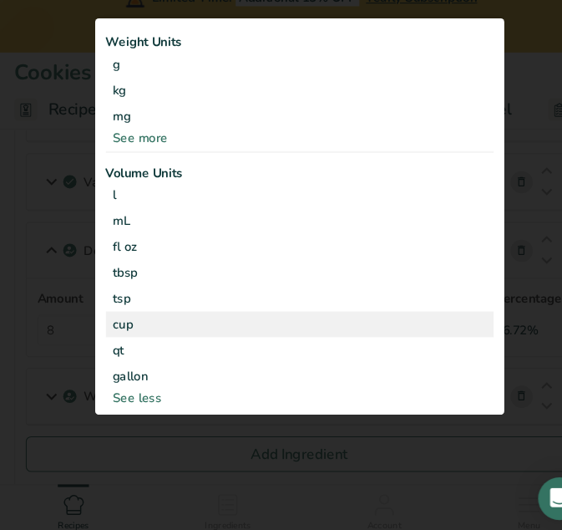
click at [124, 323] on div "cup" at bounding box center [281, 329] width 351 height 18
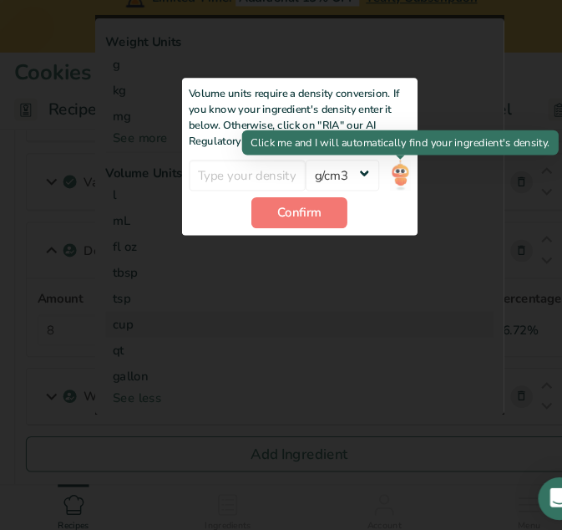
click at [380, 189] on img at bounding box center [376, 189] width 18 height 29
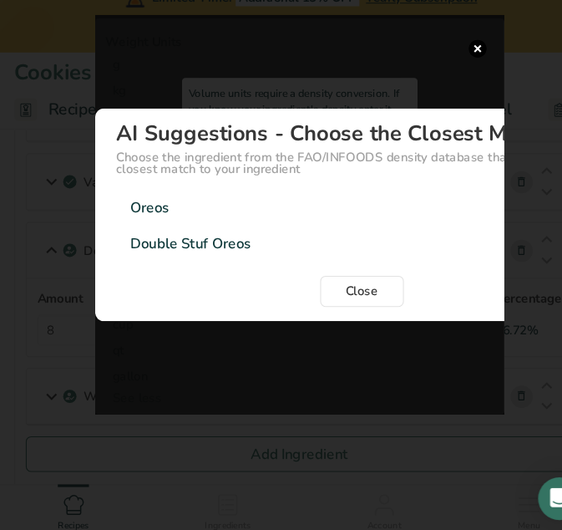
click at [156, 255] on div "Double Stuf Oreos" at bounding box center [180, 253] width 114 height 20
type input "0.75"
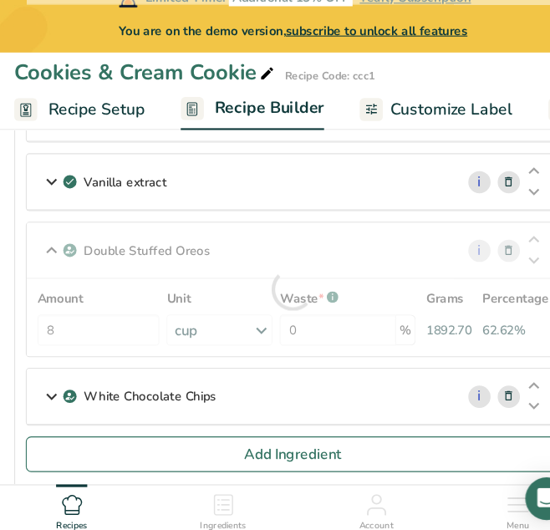
click at [78, 331] on div at bounding box center [275, 296] width 500 height 125
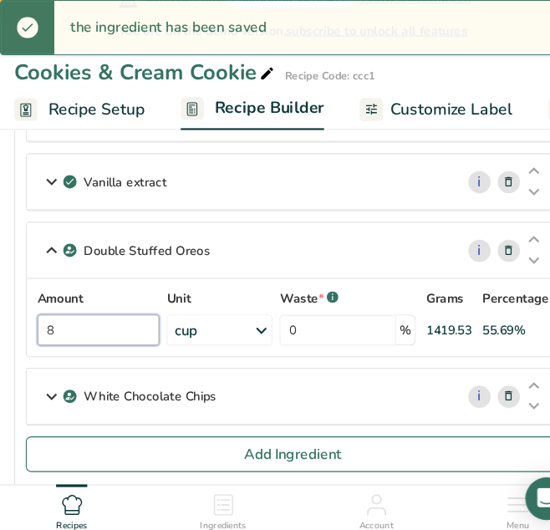
click at [70, 337] on input "8" at bounding box center [92, 334] width 114 height 29
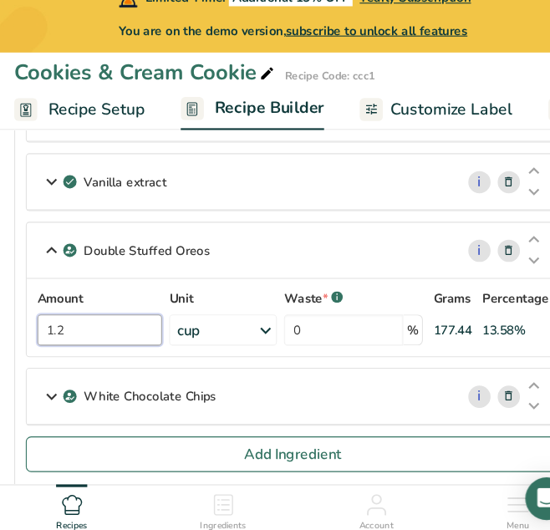
type input "1.25"
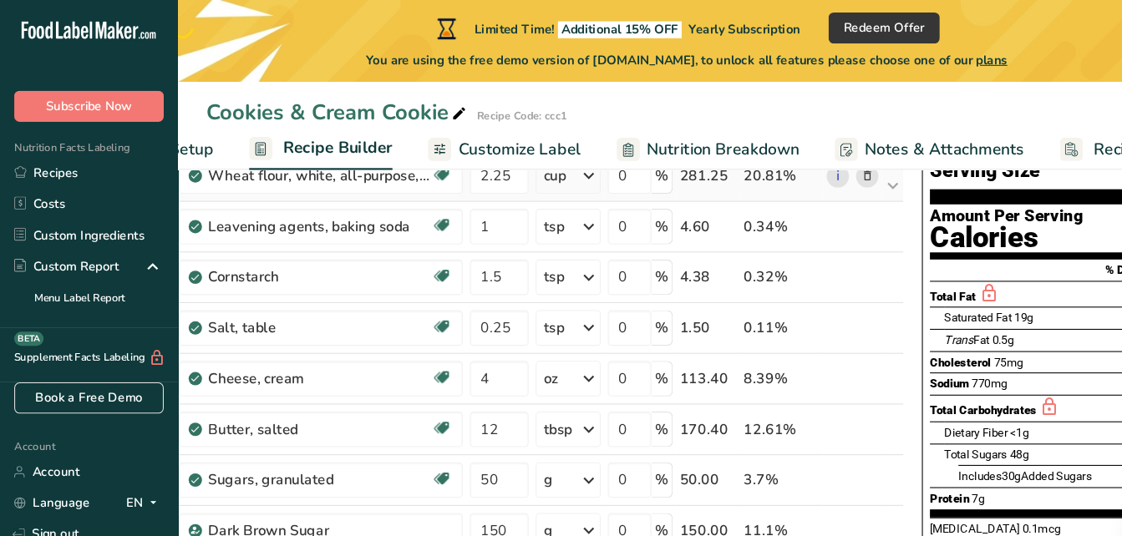
scroll to position [147, 0]
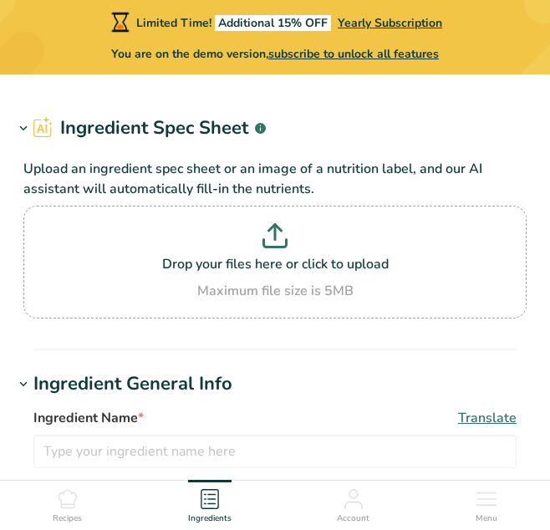
type input "Sugars, granulated"
type input "Granulated Sugar"
